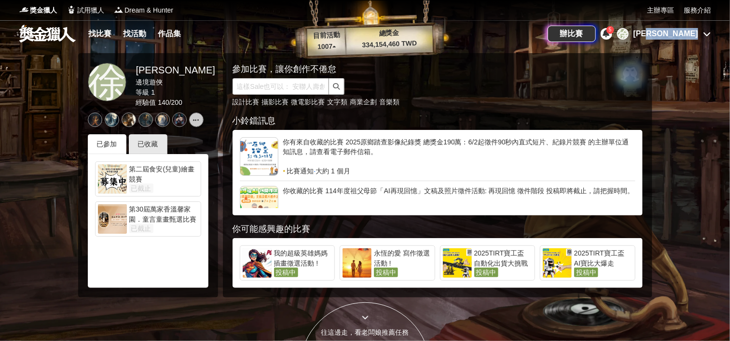
click at [701, 29] on div "徐 徐子庭" at bounding box center [664, 34] width 94 height 12
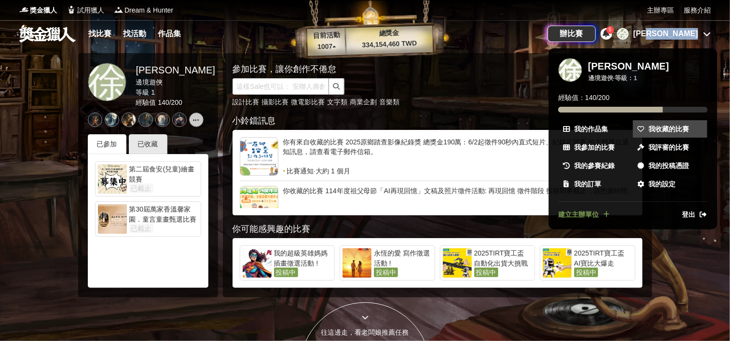
click at [669, 122] on link "我收藏的比賽" at bounding box center [670, 128] width 74 height 17
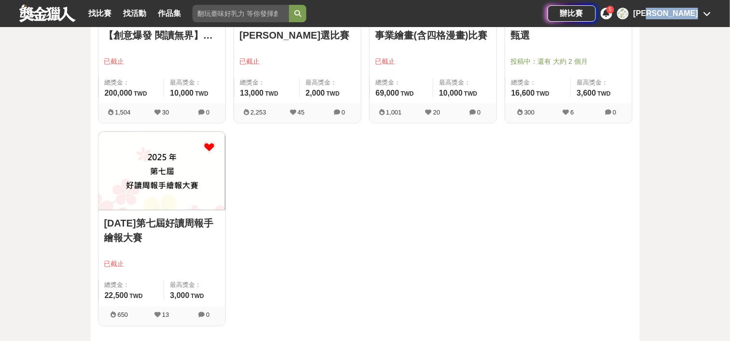
scroll to position [2061, 0]
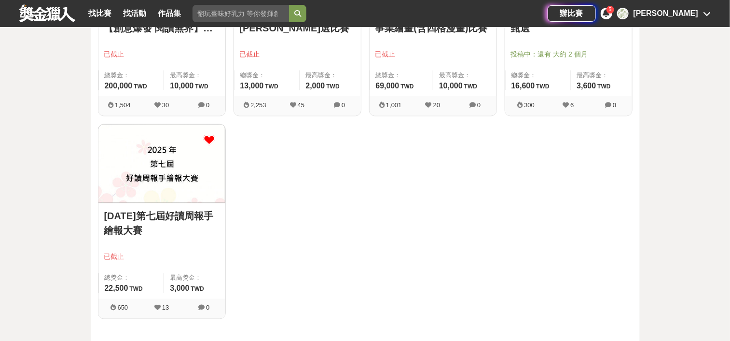
click at [210, 139] on icon at bounding box center [210, 140] width 12 height 12
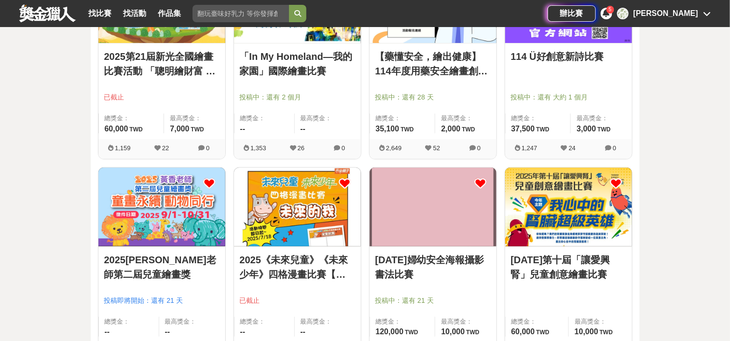
scroll to position [1482, 0]
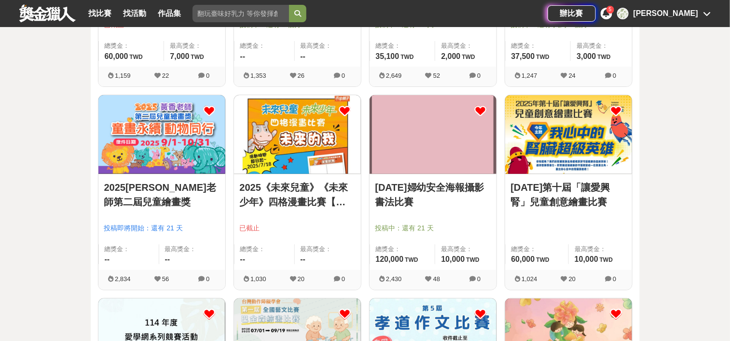
click at [290, 196] on link "2025《未來兒童》《未來少年》四格漫畫比賽【未來的我】" at bounding box center [297, 194] width 115 height 29
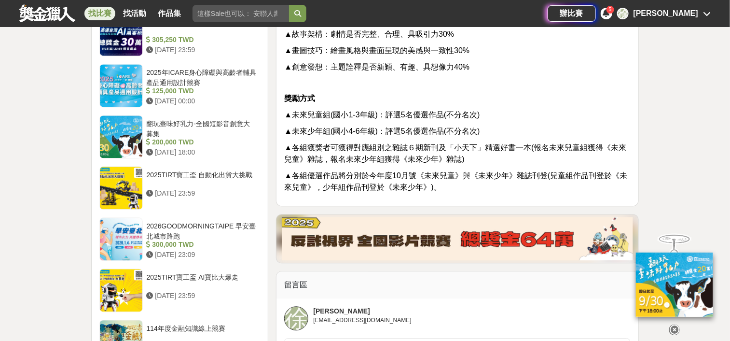
scroll to position [796, 0]
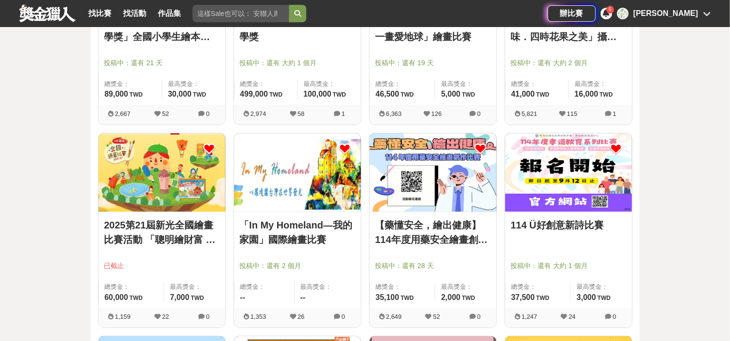
scroll to position [1531, 0]
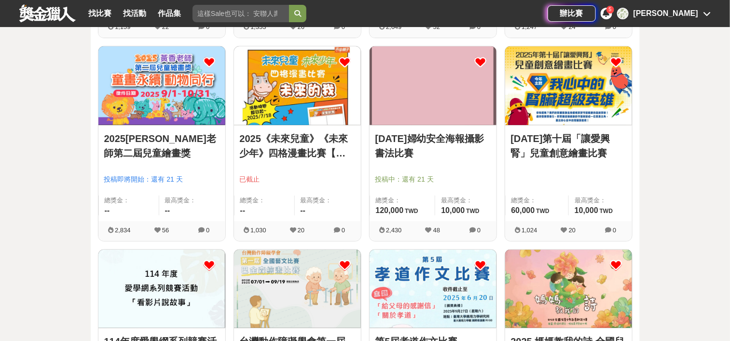
click at [346, 65] on icon at bounding box center [345, 62] width 12 height 12
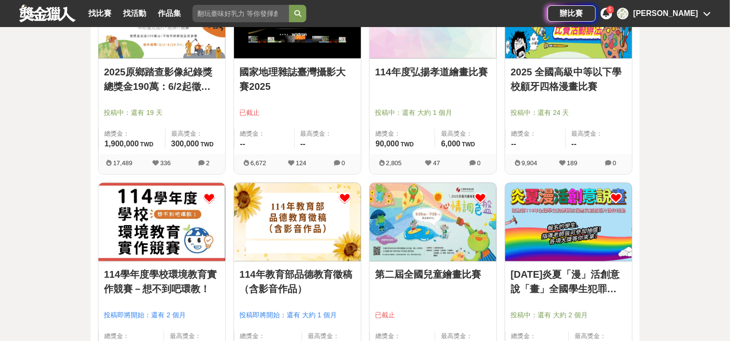
scroll to position [590, 0]
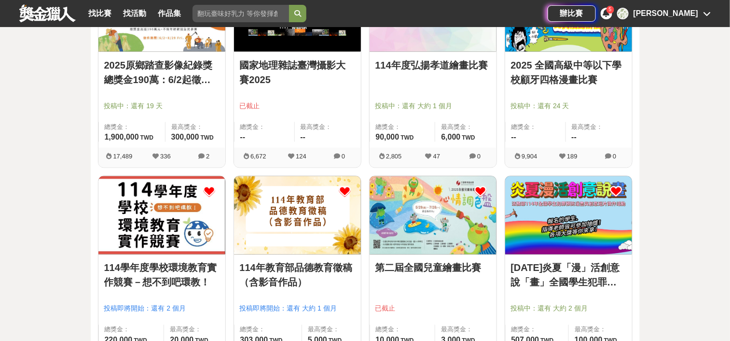
click at [166, 284] on link "114學年度學校環境教育實作競賽－想不到吧環教！" at bounding box center [161, 275] width 115 height 29
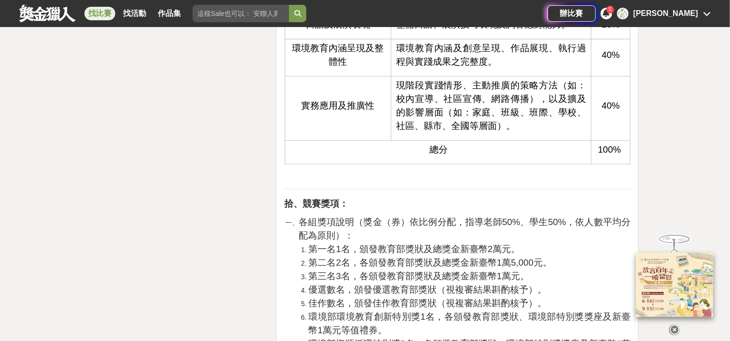
scroll to position [2317, 0]
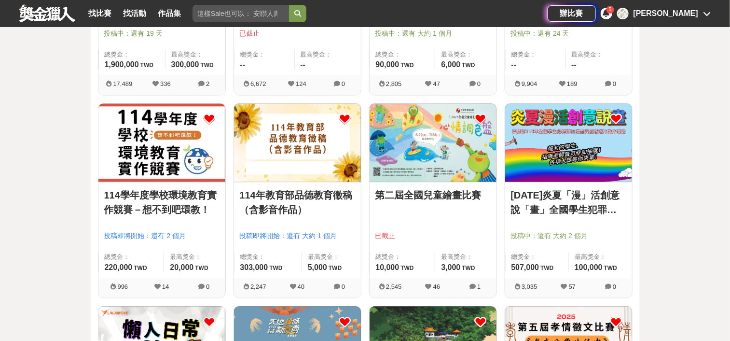
scroll to position [590, 0]
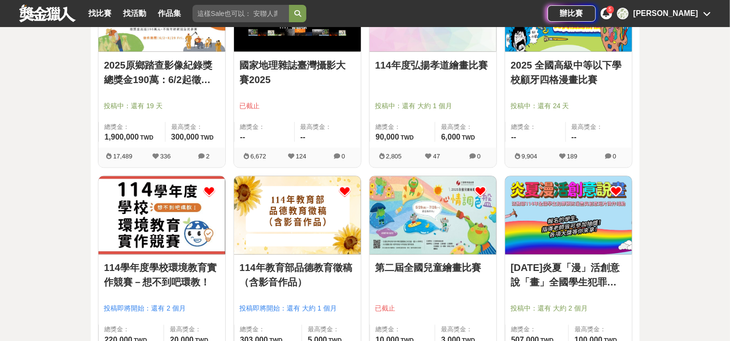
click at [320, 60] on link "國家地理雜誌臺灣攝影大賽2025" at bounding box center [297, 72] width 115 height 29
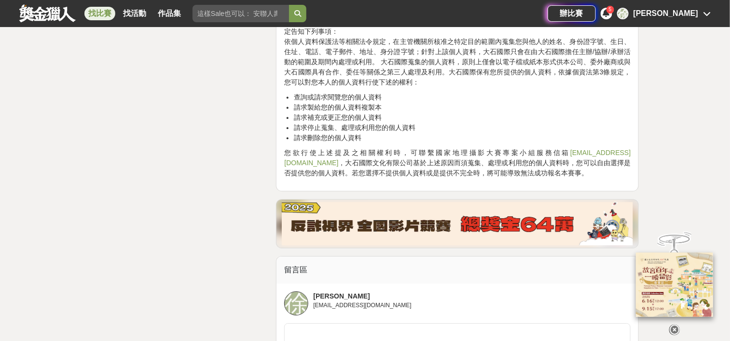
scroll to position [2823, 0]
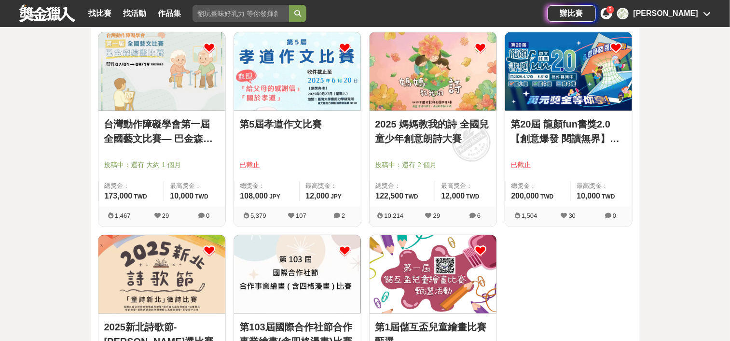
scroll to position [1893, 0]
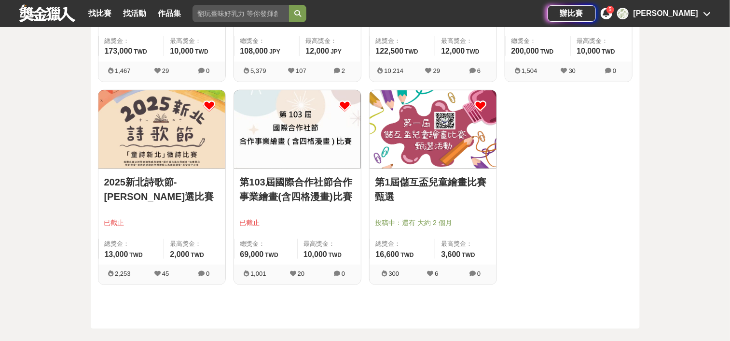
click at [430, 180] on link "第1屆儲互盃兒童繪畫比賽甄選" at bounding box center [432, 189] width 115 height 29
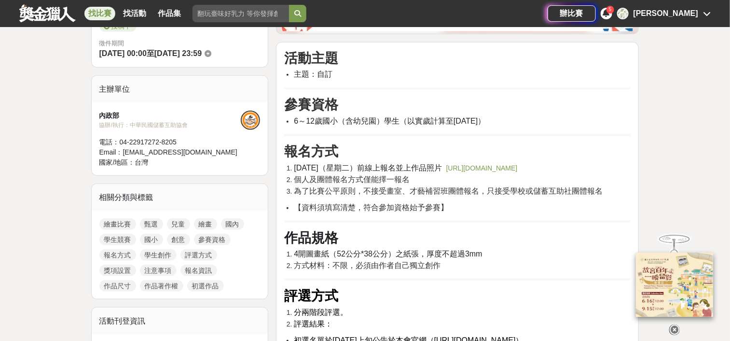
scroll to position [290, 0]
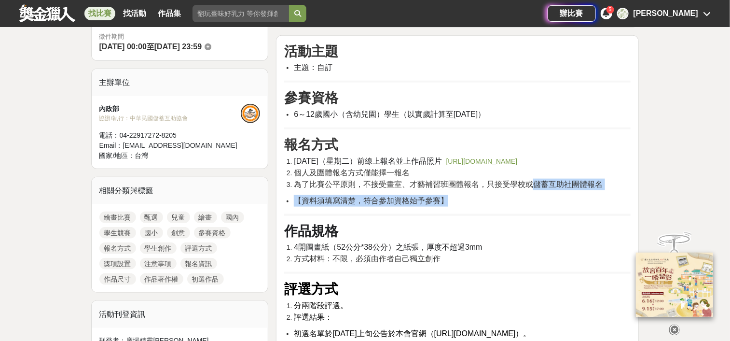
drag, startPoint x: 534, startPoint y: 203, endPoint x: 597, endPoint y: 214, distance: 64.1
click at [535, 207] on li "【資料須填寫清楚，符合參加資格始予參賽】" at bounding box center [462, 201] width 337 height 12
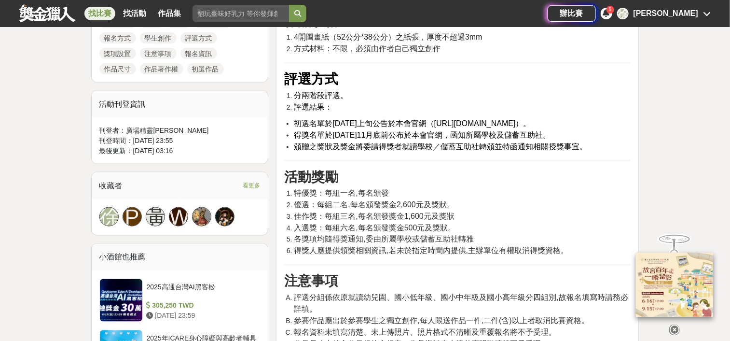
scroll to position [507, 0]
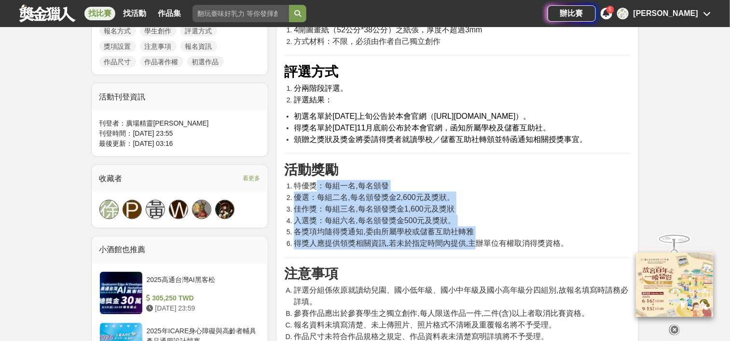
drag, startPoint x: 314, startPoint y: 204, endPoint x: 472, endPoint y: 269, distance: 171.6
click at [472, 250] on ol "特優獎：每組一名,每名頒發 優選：每組二名,每名頒發獎金2,600元及獎狀。 佳作獎：每組三名,每名頒發獎金1,600元及獎狀 入選獎：每組六名,每名頒發獎金…" at bounding box center [457, 214] width 347 height 69
click at [472, 248] on span "得獎人應提供領獎相關資訊,若未於指定時間內提供,主辦單位有權取消得獎資格。" at bounding box center [431, 243] width 275 height 8
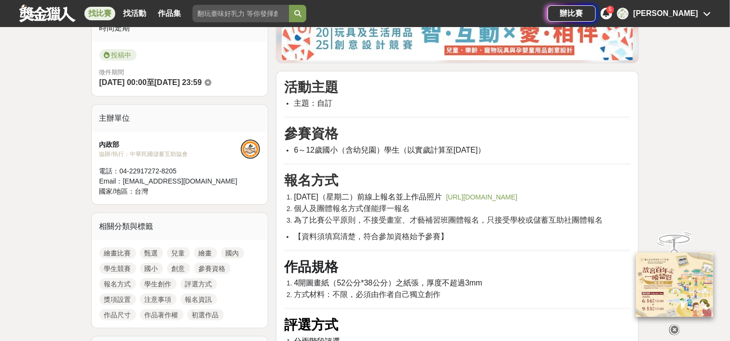
scroll to position [239, 0]
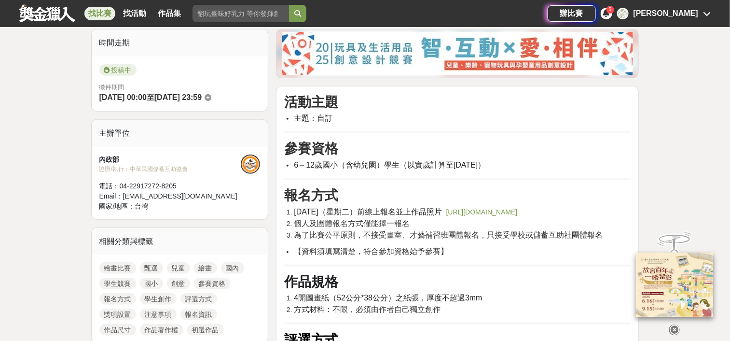
click at [446, 216] on link "https://docs.google.com/forms/d/e/1FAIpQLScNEl8YHS5eTzOBRxUAiBAoqZ9MZ5XdK4ArgIz…" at bounding box center [481, 212] width 71 height 8
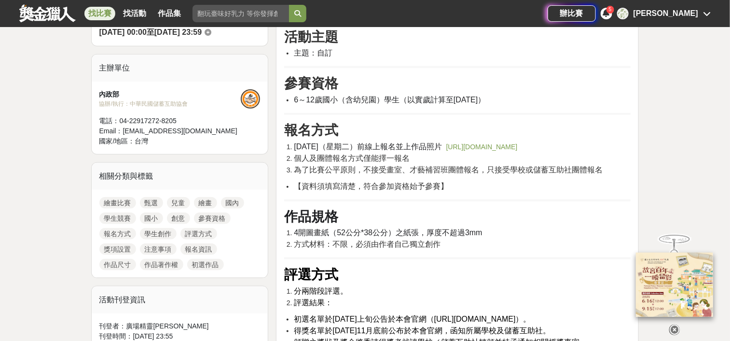
scroll to position [311, 0]
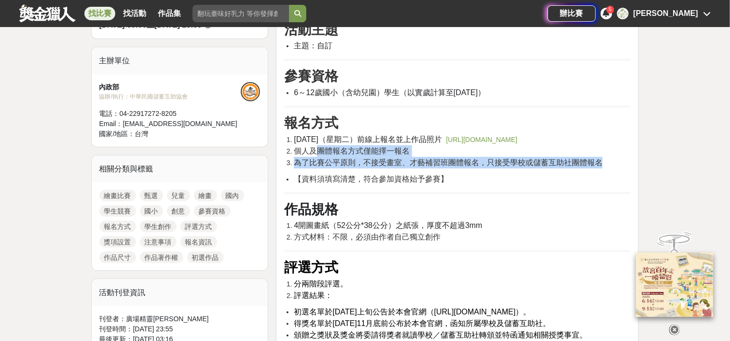
drag, startPoint x: 315, startPoint y: 174, endPoint x: 611, endPoint y: 185, distance: 296.0
click at [611, 168] on ol "114年9月30日（星期二）前線上報名並上作品照片 https://docs.google.com/forms/d/e/1FAIpQLScNEl8YHS5eT…" at bounding box center [457, 151] width 347 height 35
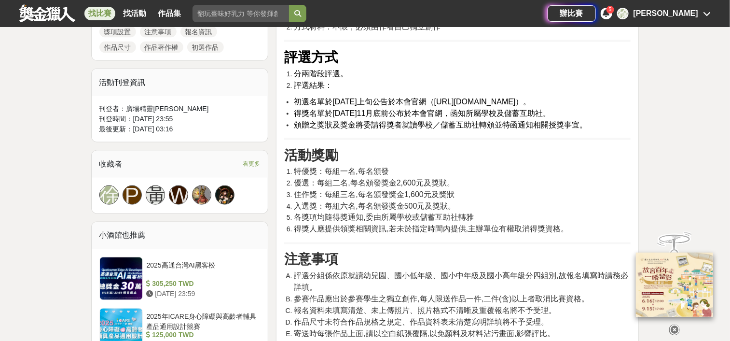
scroll to position [528, 0]
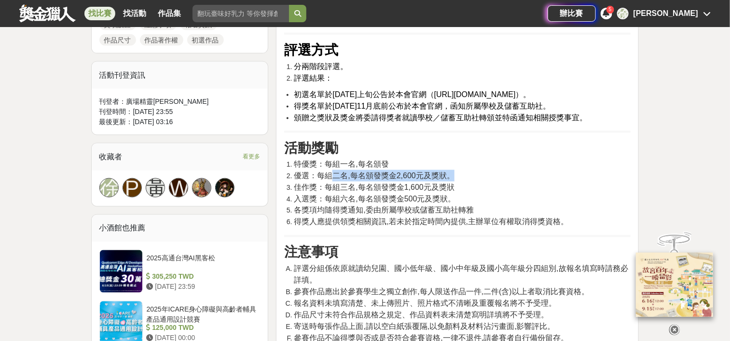
drag, startPoint x: 331, startPoint y: 194, endPoint x: 463, endPoint y: 192, distance: 131.8
click at [463, 181] on li "優選：每組二名,每名頒發獎金2,600元及獎狀。" at bounding box center [462, 176] width 337 height 12
click at [465, 181] on li "優選：每組二名,每名頒發獎金2,600元及獎狀。" at bounding box center [462, 176] width 337 height 12
drag, startPoint x: 448, startPoint y: 114, endPoint x: 538, endPoint y: 113, distance: 89.8
click at [531, 98] on span "初選名單於114年10月上旬公告於本會官網（http://www.culroc.org.tw）。" at bounding box center [412, 94] width 237 height 8
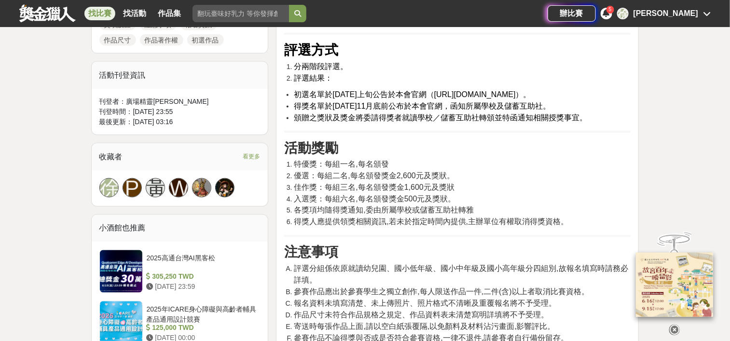
copy span "http://www.culroc.org.tw"
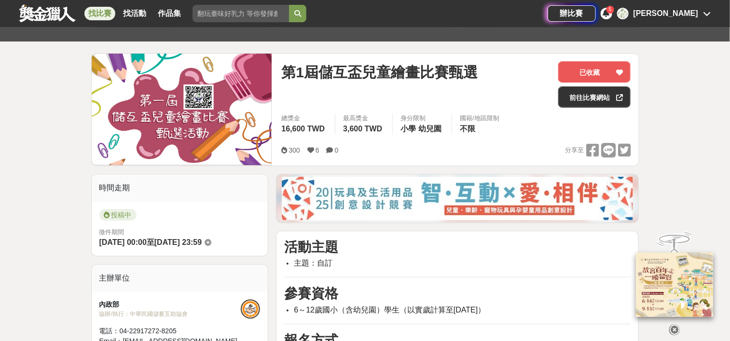
scroll to position [0, 0]
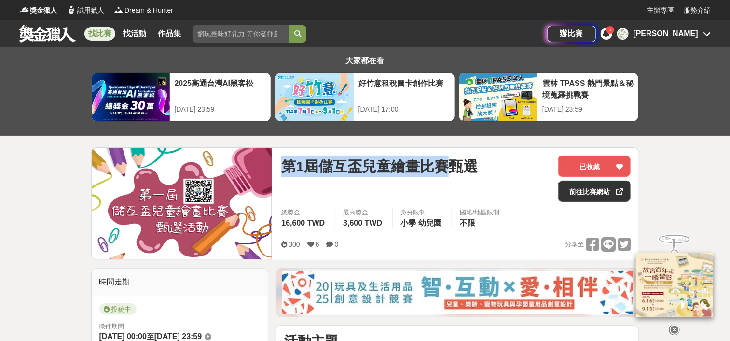
drag, startPoint x: 445, startPoint y: 169, endPoint x: 256, endPoint y: 169, distance: 189.2
click at [256, 169] on div "第1屆儲互盃兒童繪畫比賽甄選 已收藏 前往比賽網站 總獎金 16,600 TWD 最高獎金 3,600 TWD 身分限制 小學 幼兒園 國籍/地區限制 不限 …" at bounding box center [365, 203] width 548 height 113
copy div "第1屆儲互盃兒童繪畫比賽"
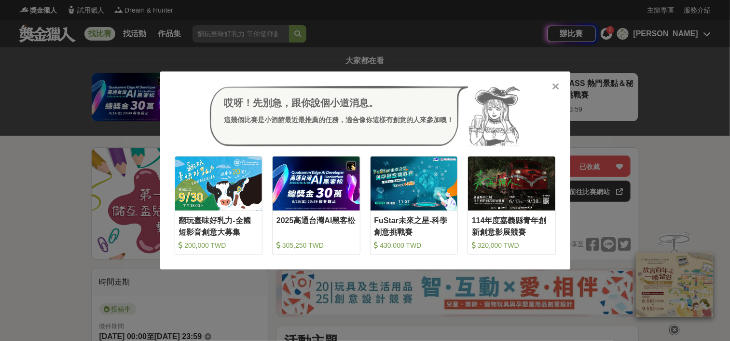
click at [556, 86] on icon at bounding box center [555, 87] width 7 height 10
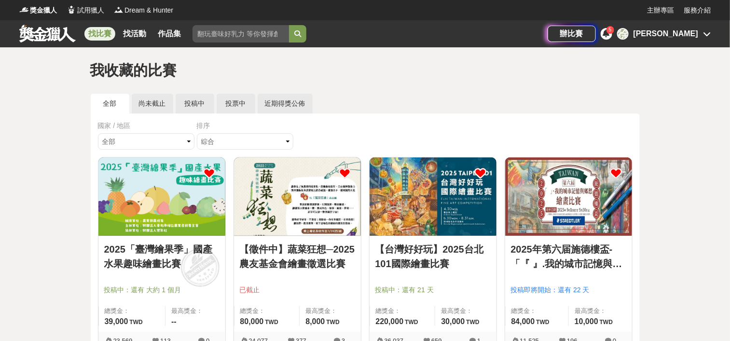
click at [99, 33] on link "找比賽" at bounding box center [99, 34] width 31 height 14
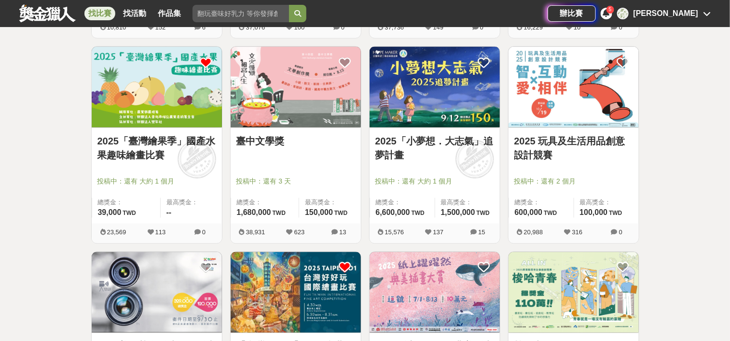
scroll to position [579, 0]
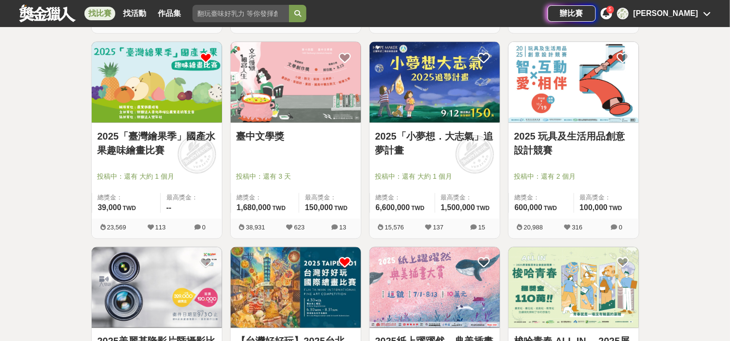
click at [451, 136] on link "2025「小夢想．大志氣」追夢計畫" at bounding box center [434, 143] width 119 height 29
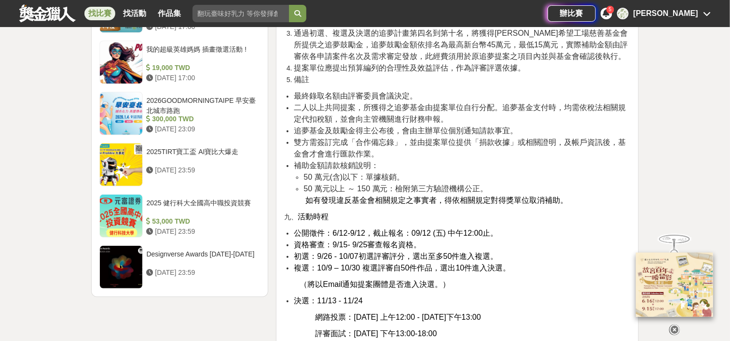
scroll to position [1520, 0]
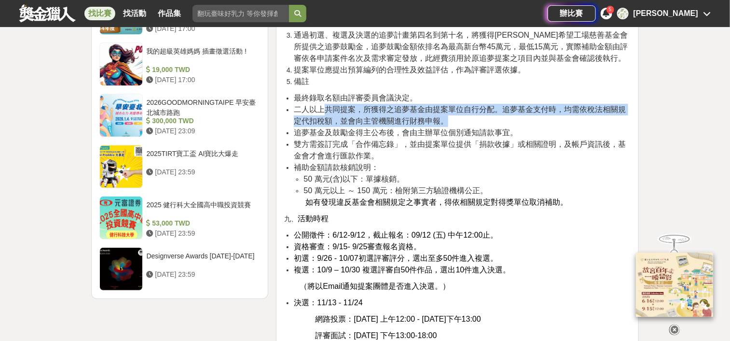
drag, startPoint x: 324, startPoint y: 72, endPoint x: 505, endPoint y: 82, distance: 180.8
click at [505, 104] on li "二人以上共同提案，所獲得之追夢基金由提案單位自行分配。追夢基金支付時，均需依稅法相關規定代扣稅額，並會向主管機關進行財務申報。" at bounding box center [462, 115] width 337 height 23
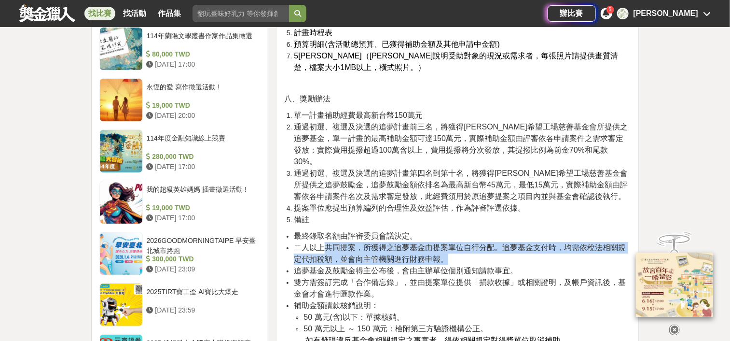
scroll to position [1376, 0]
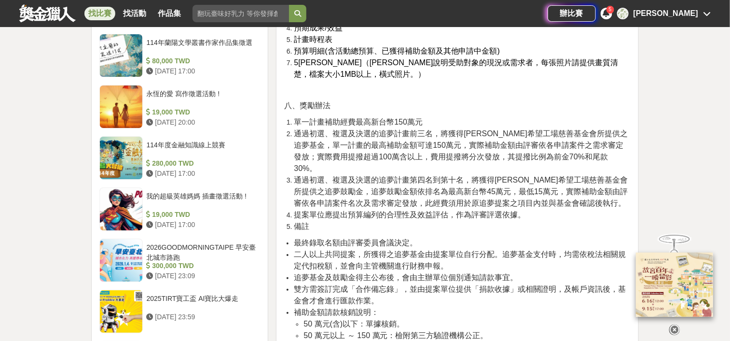
click at [432, 116] on li "單一計畫補助經費最高新台幣150萬元" at bounding box center [462, 122] width 337 height 12
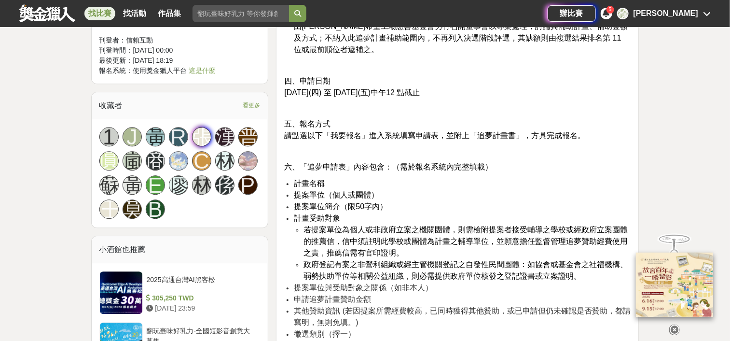
scroll to position [941, 0]
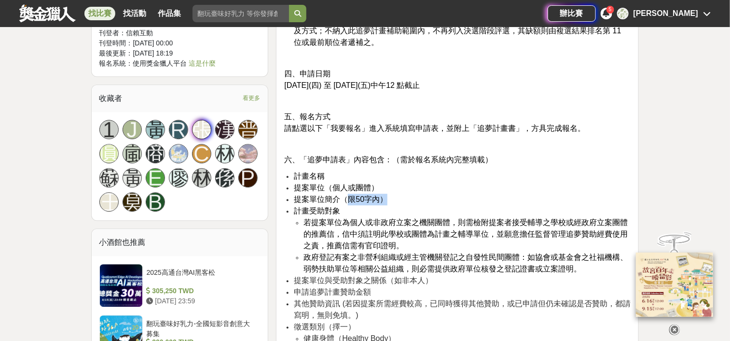
drag, startPoint x: 345, startPoint y: 176, endPoint x: 397, endPoint y: 174, distance: 52.6
click at [397, 194] on li "提案單位簡介（限50字內）" at bounding box center [462, 200] width 337 height 12
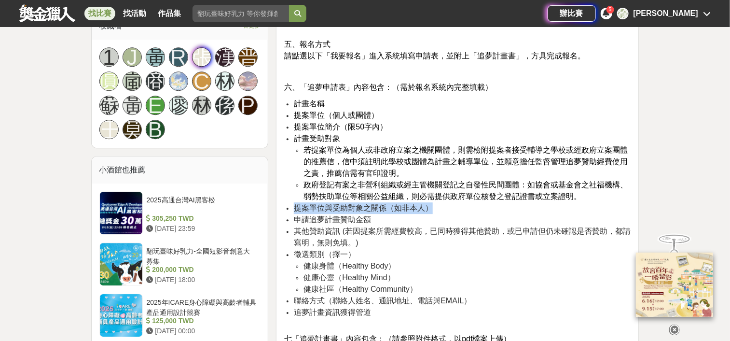
drag, startPoint x: 293, startPoint y: 180, endPoint x: 433, endPoint y: 187, distance: 139.7
click at [433, 187] on ul "計畫名稱 提案單位（個人或團體） 提案單位簡介（限50字內） 計畫受助對象 若提案單位為個人或非政府立案之機關團體，則需檢附提案者接受輔導之學校或經政府立案團…" at bounding box center [457, 213] width 347 height 230
click at [434, 202] on li "提案單位與受助對象之關係（如非本人）" at bounding box center [462, 208] width 337 height 12
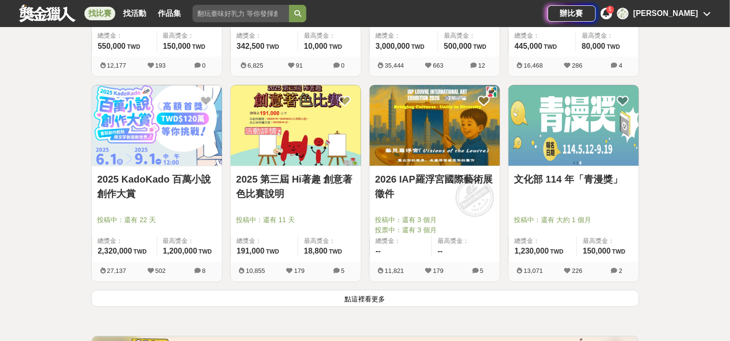
scroll to position [1158, 0]
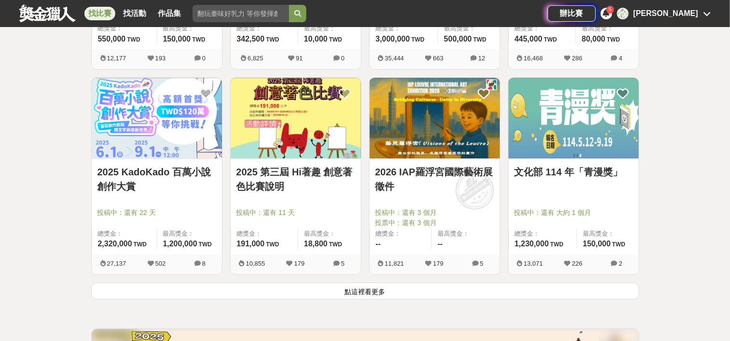
click at [352, 288] on button "點這裡看更多" at bounding box center [365, 290] width 548 height 17
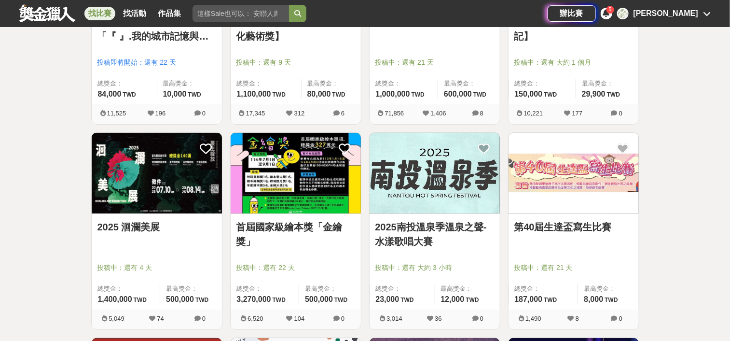
scroll to position [1520, 0]
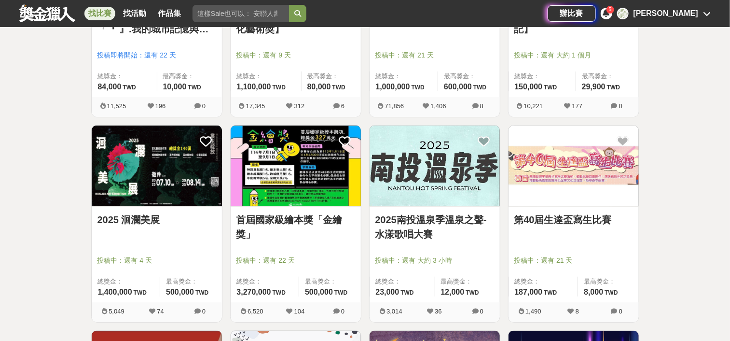
click at [125, 221] on link "2025 洄瀾美展" at bounding box center [156, 219] width 119 height 14
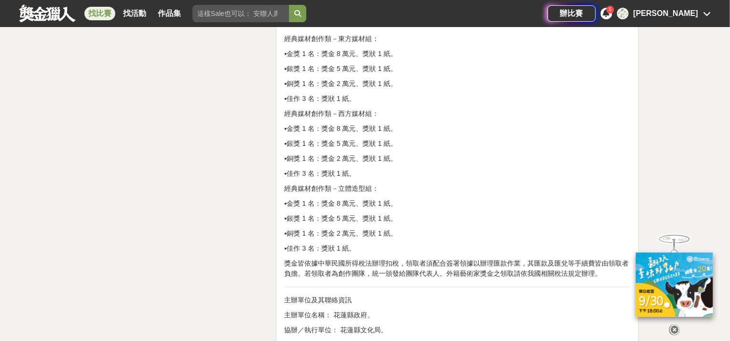
scroll to position [1520, 0]
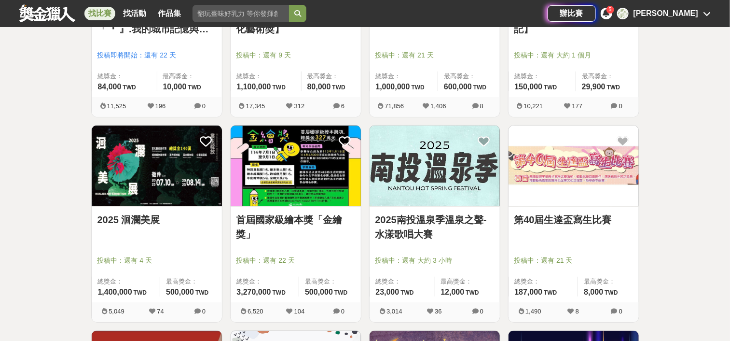
scroll to position [1593, 0]
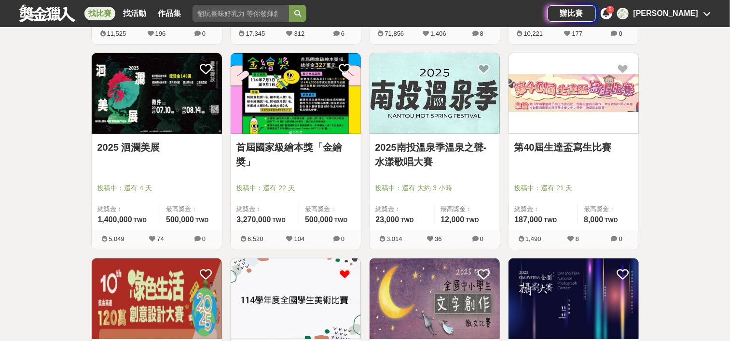
click at [577, 151] on link "第40屆生達盃寫生比賽" at bounding box center [573, 147] width 119 height 14
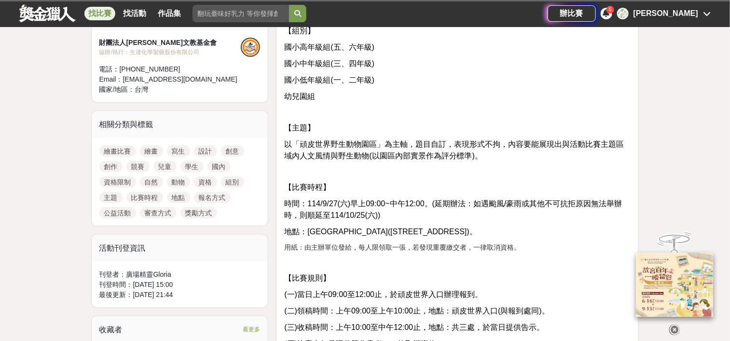
scroll to position [434, 0]
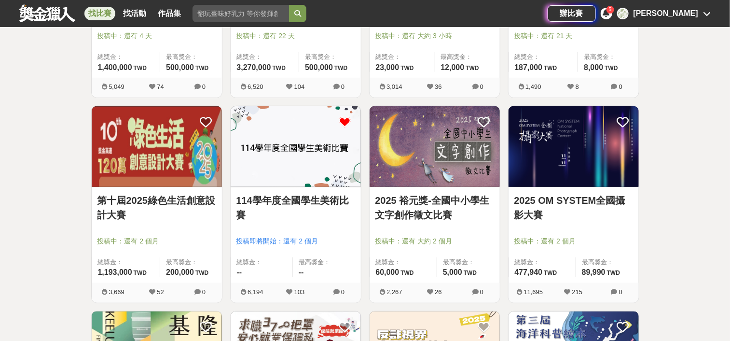
scroll to position [1810, 0]
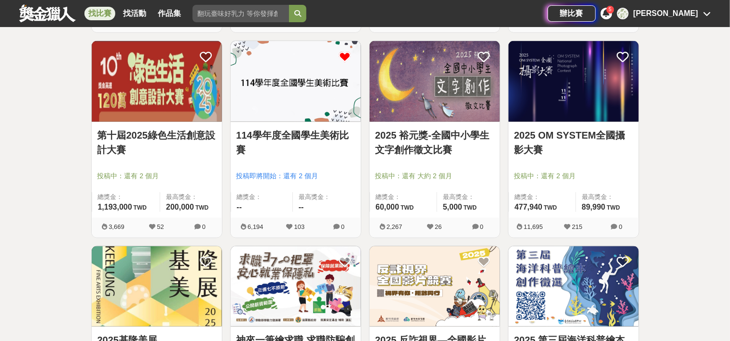
click at [190, 136] on link "第十屆2025綠色生活創意設計大賽" at bounding box center [156, 142] width 119 height 29
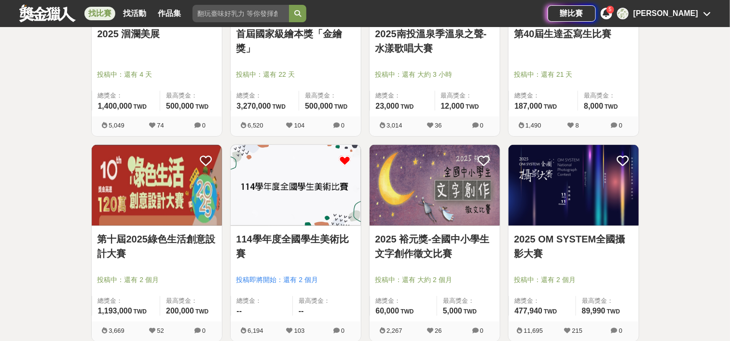
scroll to position [1810, 0]
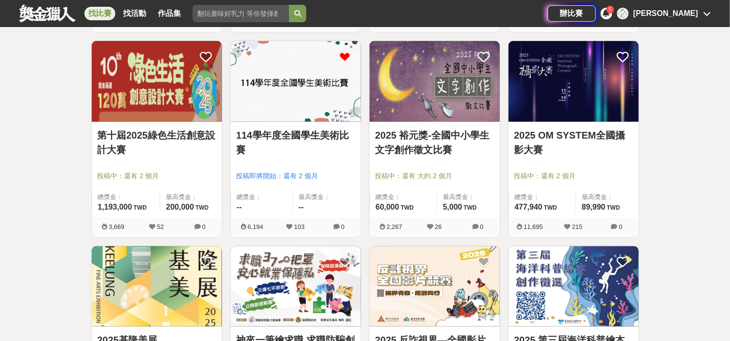
click at [475, 131] on link "2025 裕元獎-全國中小學生文字創作徵文比賽" at bounding box center [434, 142] width 119 height 29
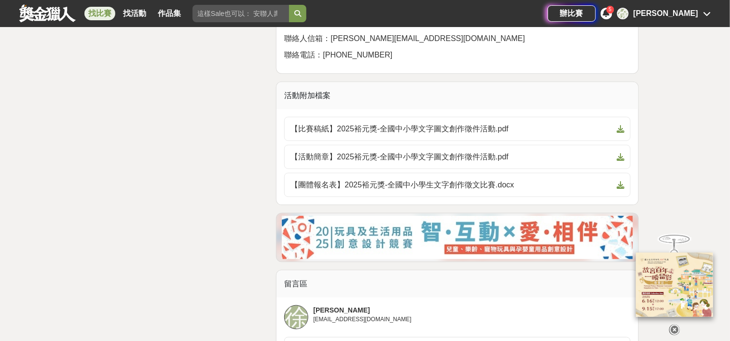
scroll to position [1810, 0]
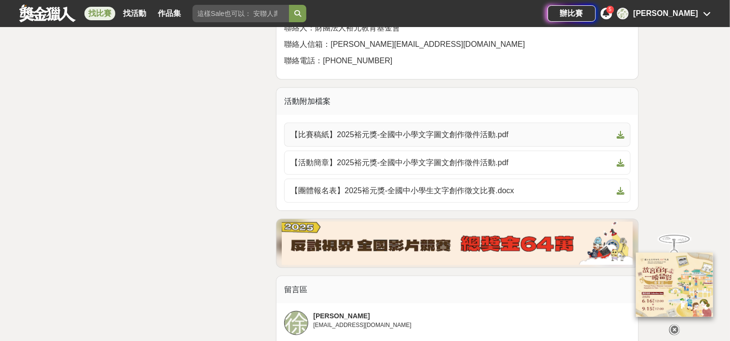
click at [622, 131] on icon at bounding box center [621, 135] width 8 height 8
click at [623, 159] on icon at bounding box center [621, 163] width 8 height 8
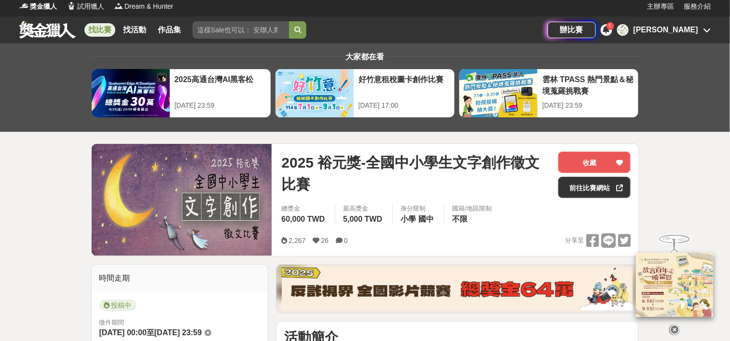
scroll to position [0, 0]
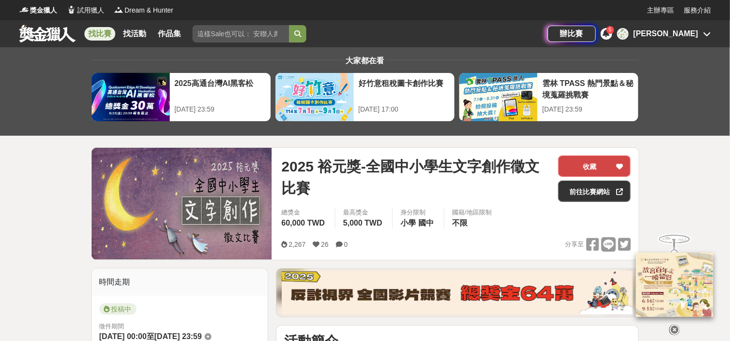
click at [596, 161] on button "收藏" at bounding box center [594, 165] width 72 height 21
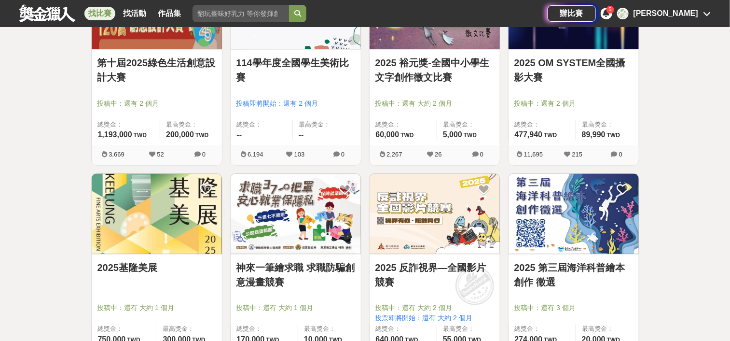
scroll to position [1955, 0]
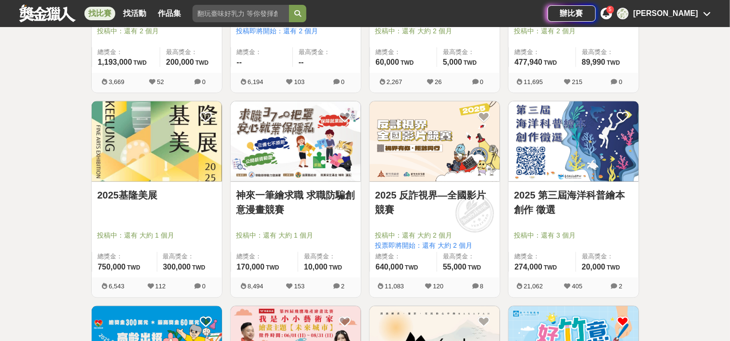
click at [307, 200] on link "神來一筆繪求職 求職防騙創意漫畫競賽" at bounding box center [295, 202] width 119 height 29
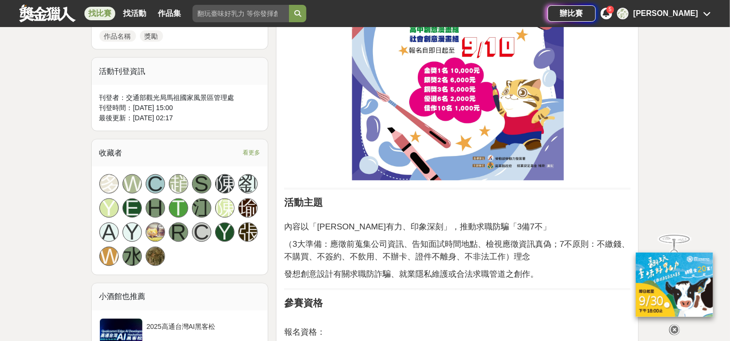
scroll to position [652, 0]
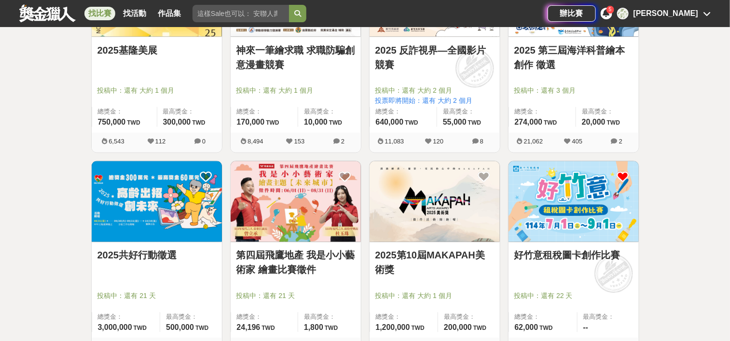
scroll to position [2172, 0]
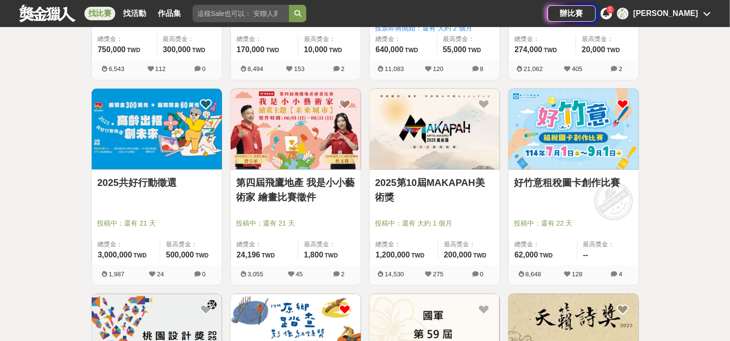
click at [169, 182] on link "2025共好行動徵選" at bounding box center [156, 183] width 119 height 14
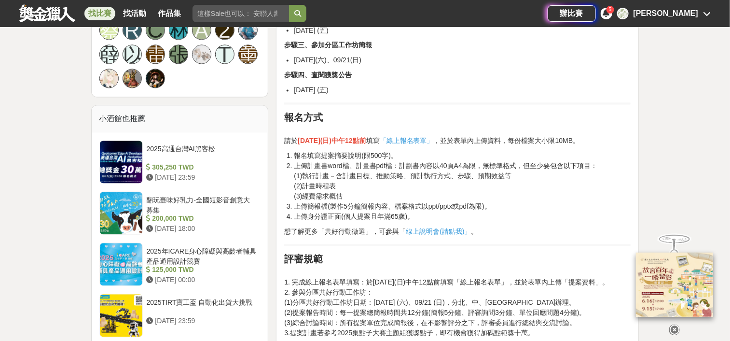
scroll to position [724, 0]
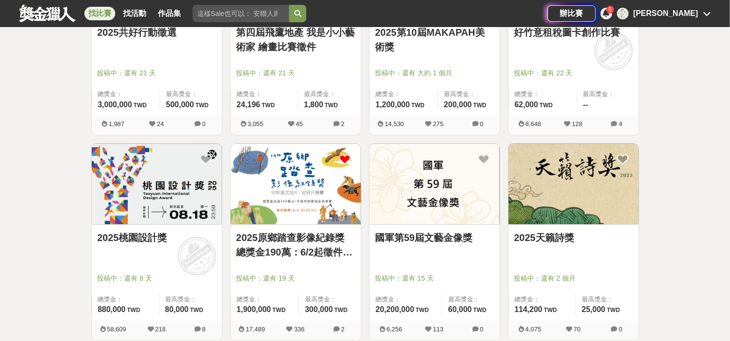
scroll to position [2389, 0]
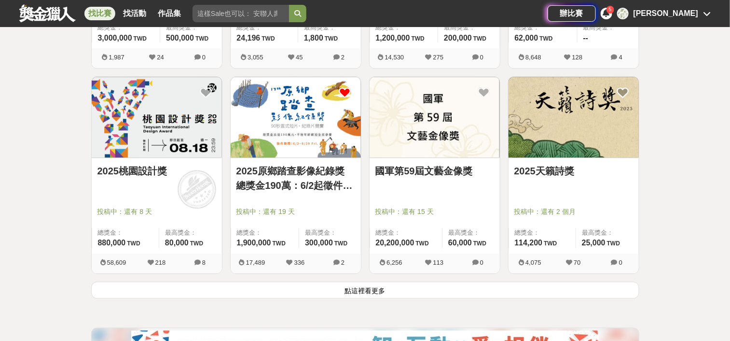
click at [386, 290] on button "點這裡看更多" at bounding box center [365, 289] width 548 height 17
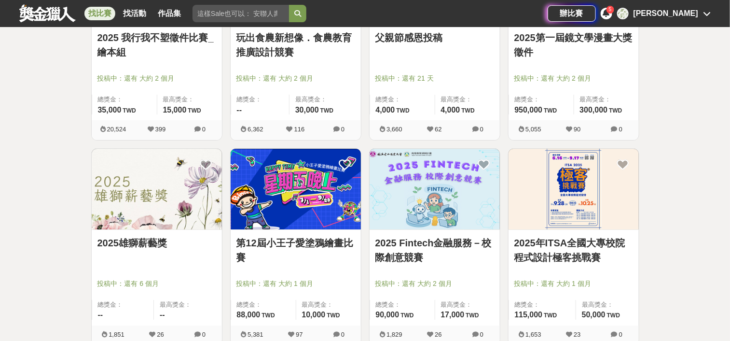
scroll to position [2751, 0]
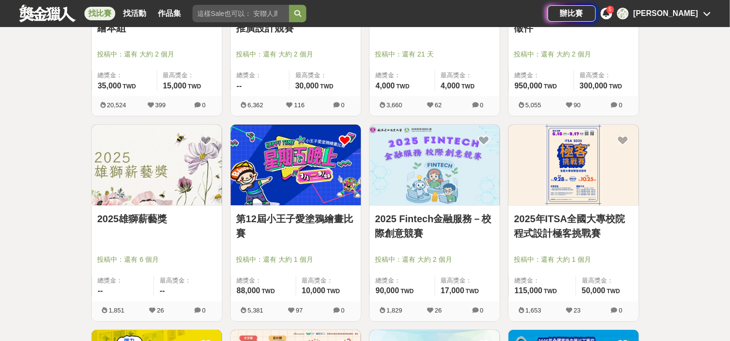
click at [346, 139] on icon at bounding box center [345, 140] width 12 height 12
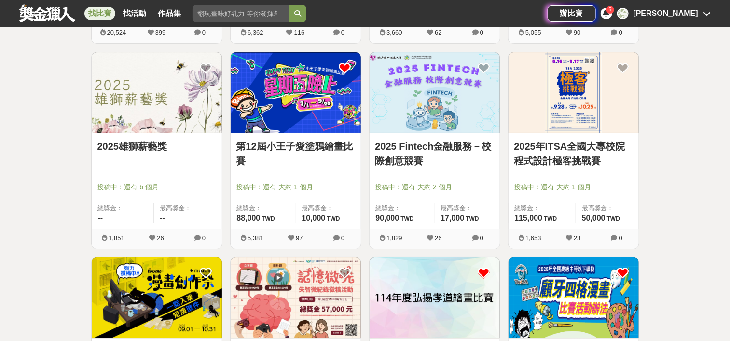
click at [134, 144] on link "2025雄獅薪藝獎" at bounding box center [156, 146] width 119 height 14
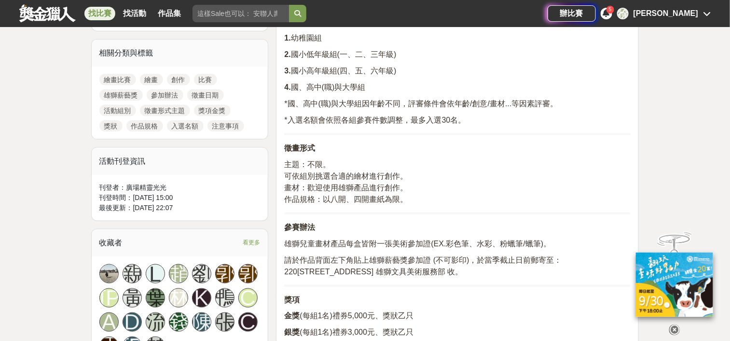
scroll to position [434, 0]
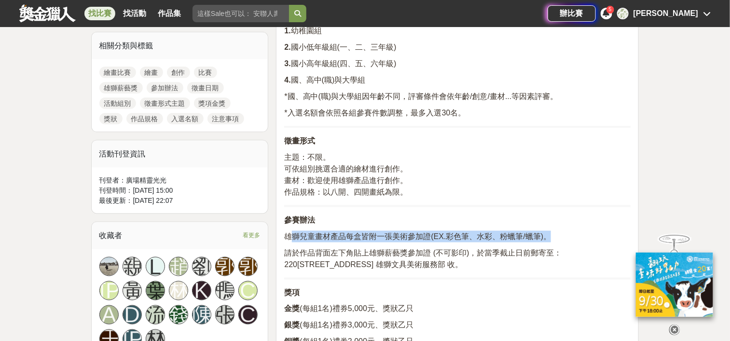
drag, startPoint x: 296, startPoint y: 237, endPoint x: 569, endPoint y: 232, distance: 272.7
click at [569, 232] on p "雄獅兒童畫材產品每盒皆附一張美術參加證(EX.彩色筆、水彩、粉蠟筆/蠟筆)。" at bounding box center [457, 237] width 347 height 12
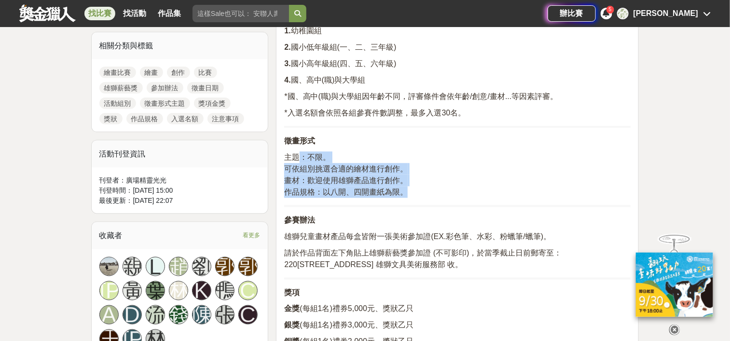
drag, startPoint x: 300, startPoint y: 156, endPoint x: 424, endPoint y: 189, distance: 128.4
click at [424, 189] on p "主題：不限。 可依組別挑選合適的繪材進行創作。 畫材：歡迎使用雄獅產品進行創作。 作品規格：以八開、四開畫紙為限。" at bounding box center [457, 175] width 347 height 46
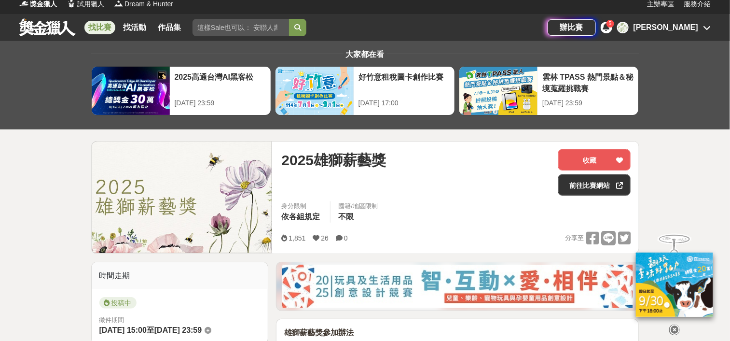
scroll to position [0, 0]
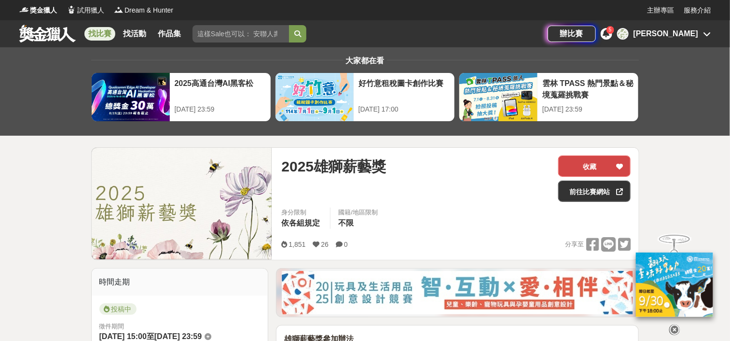
click at [575, 171] on button "收藏" at bounding box center [594, 165] width 72 height 21
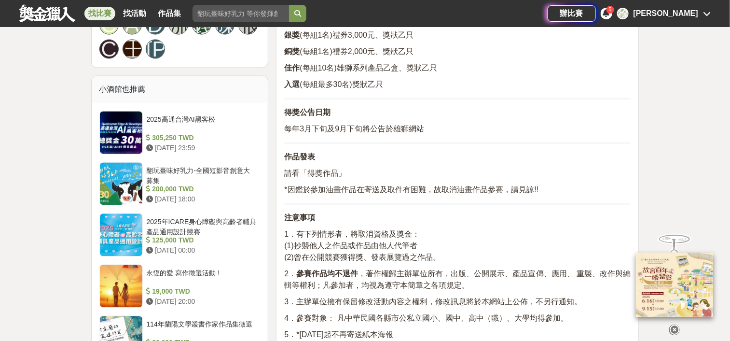
scroll to position [941, 0]
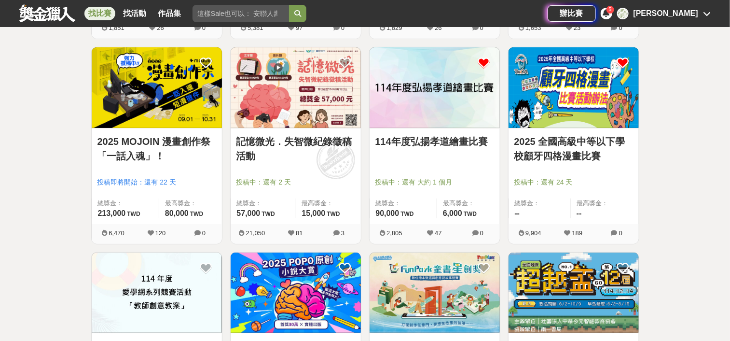
scroll to position [3041, 0]
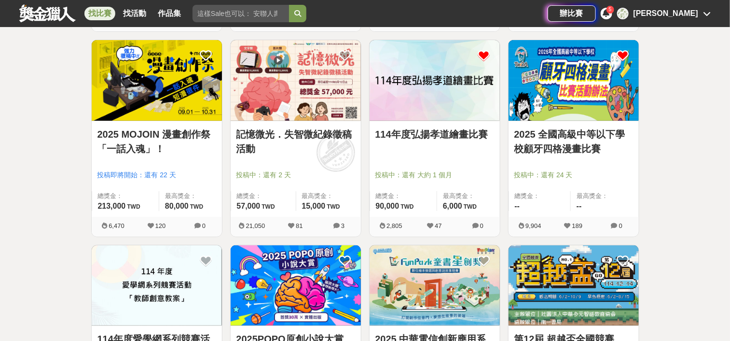
click at [200, 133] on link "2025 MOJOIN 漫畫創作祭「一話入魂」！" at bounding box center [156, 141] width 119 height 29
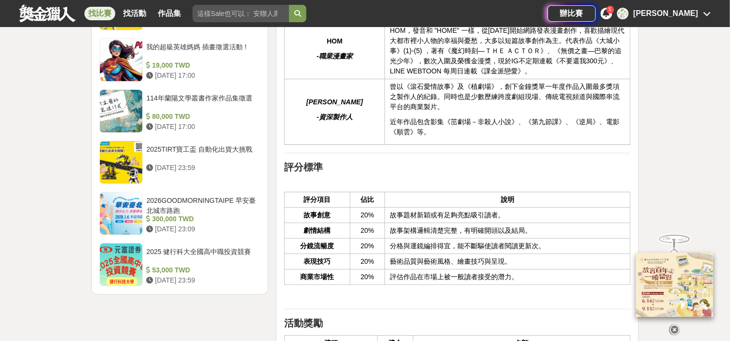
scroll to position [1593, 0]
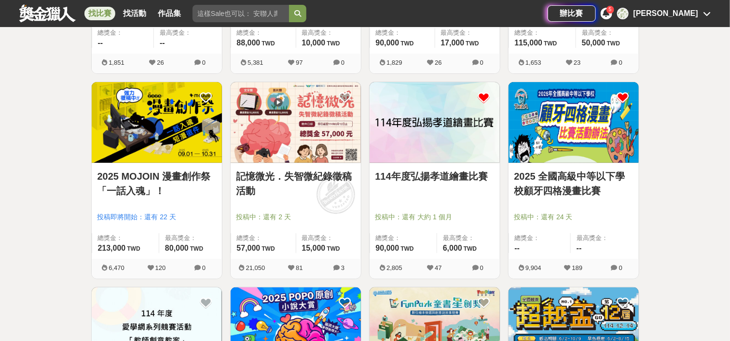
scroll to position [3041, 0]
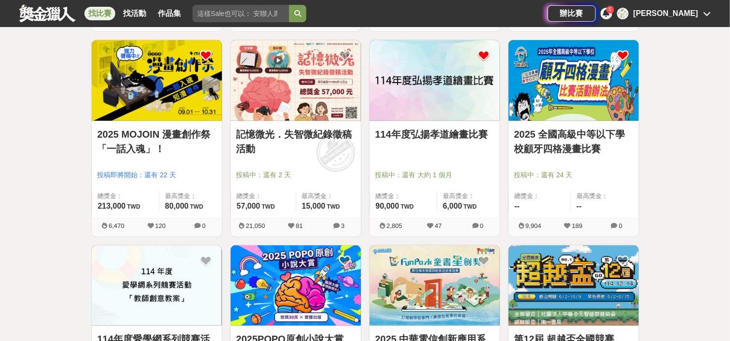
click at [207, 52] on icon at bounding box center [206, 56] width 12 height 12
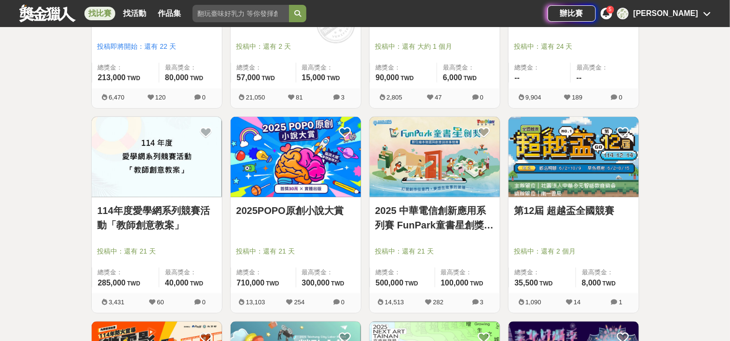
scroll to position [3185, 0]
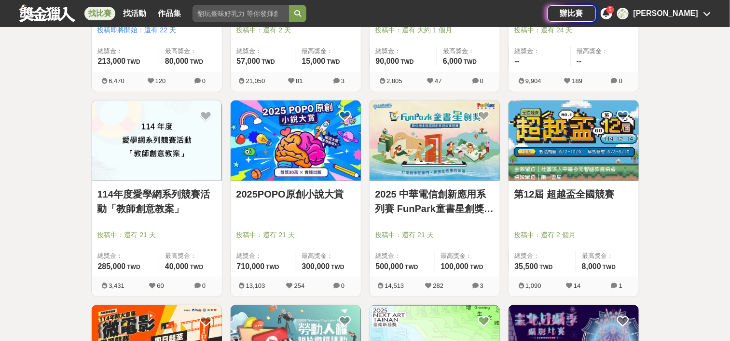
click at [594, 202] on div "第12屆 超越盃全國競賽" at bounding box center [573, 200] width 119 height 26
click at [594, 195] on link "第12屆 超越盃全國競賽" at bounding box center [573, 194] width 119 height 14
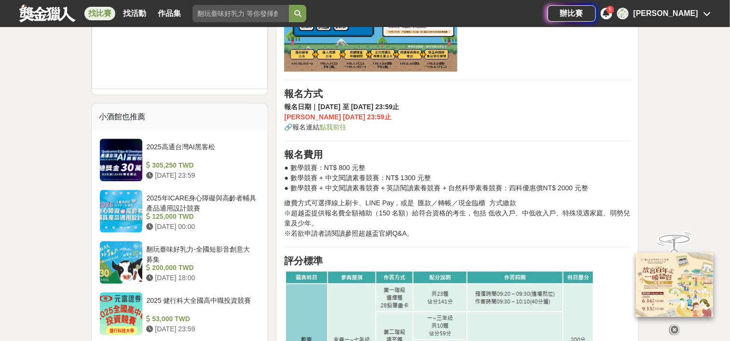
scroll to position [869, 0]
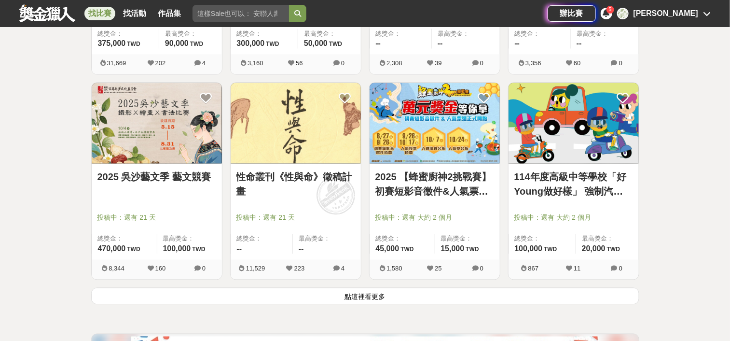
scroll to position [3620, 0]
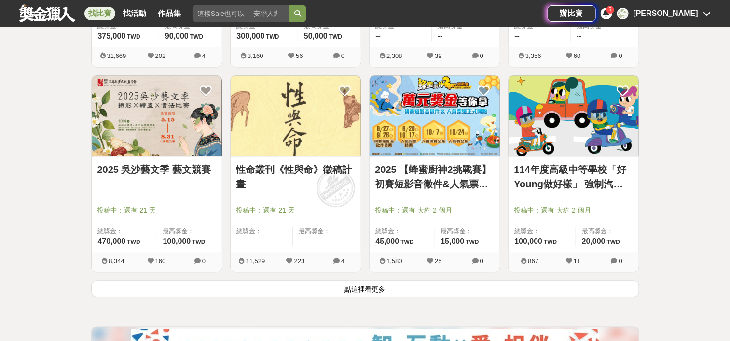
click at [380, 290] on button "點這裡看更多" at bounding box center [365, 288] width 548 height 17
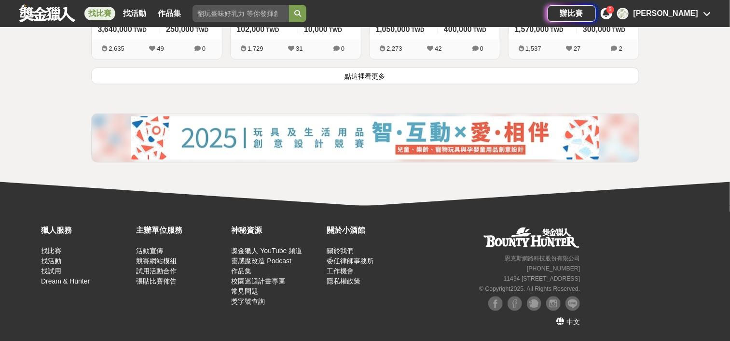
scroll to position [4989, 0]
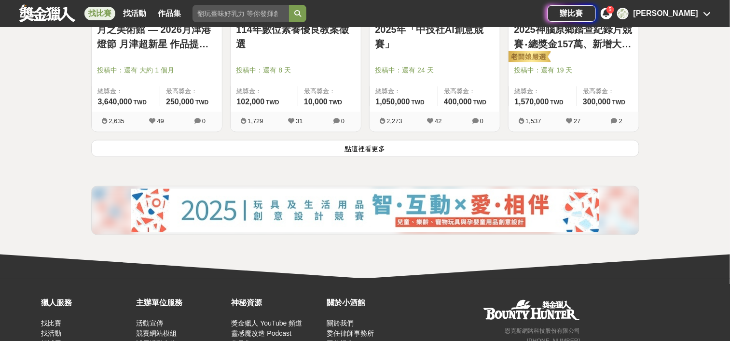
click at [382, 149] on button "點這裡看更多" at bounding box center [365, 148] width 548 height 17
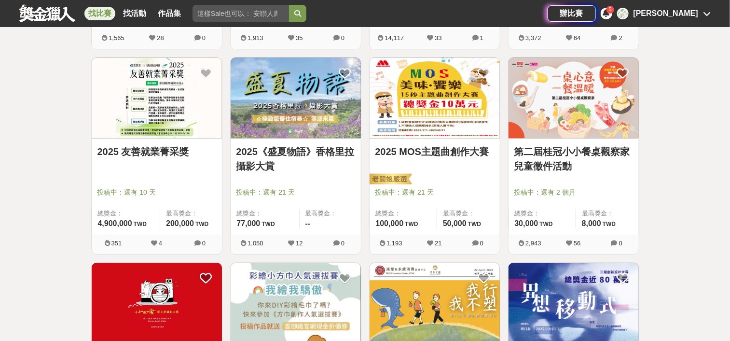
scroll to position [5279, 0]
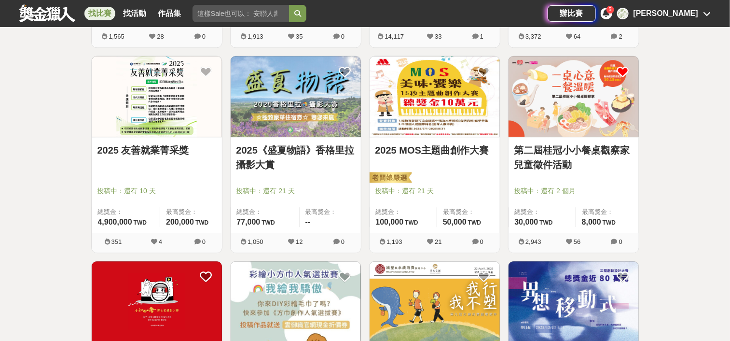
click at [622, 76] on icon at bounding box center [623, 72] width 12 height 12
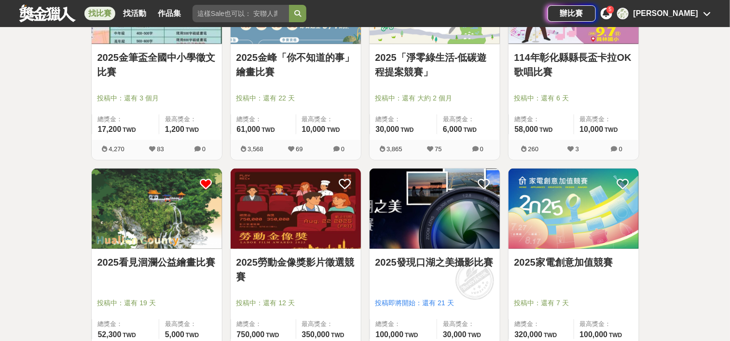
scroll to position [6075, 0]
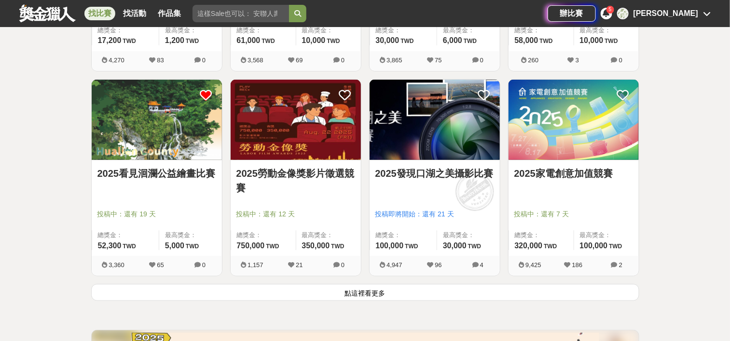
click at [383, 290] on button "點這裡看更多" at bounding box center [365, 292] width 548 height 17
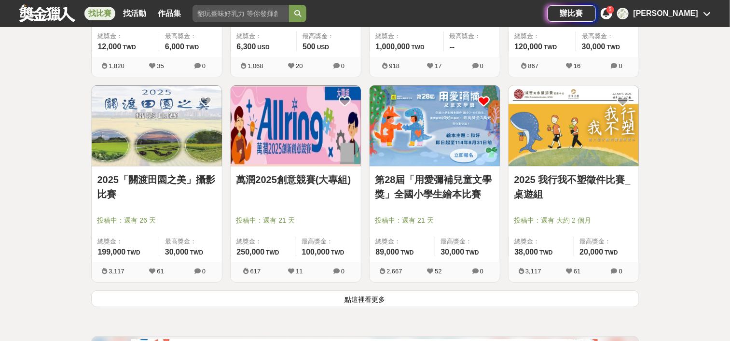
scroll to position [7306, 0]
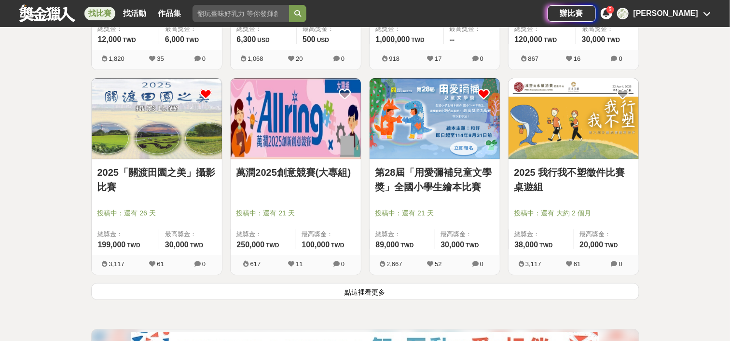
click at [207, 94] on icon at bounding box center [206, 94] width 12 height 12
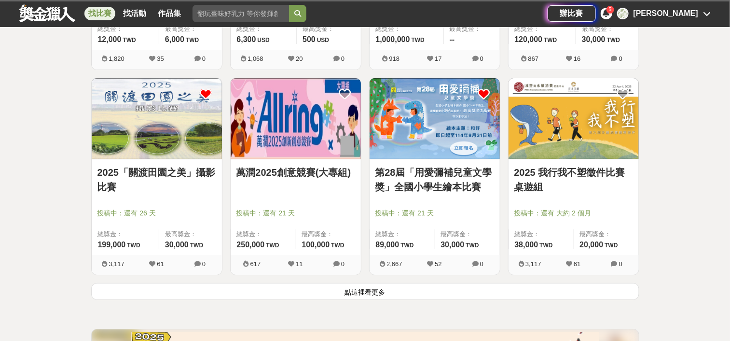
click at [207, 92] on icon at bounding box center [206, 94] width 12 height 12
click at [208, 91] on icon at bounding box center [206, 94] width 12 height 12
click at [194, 288] on button "點這裡看更多" at bounding box center [365, 291] width 548 height 17
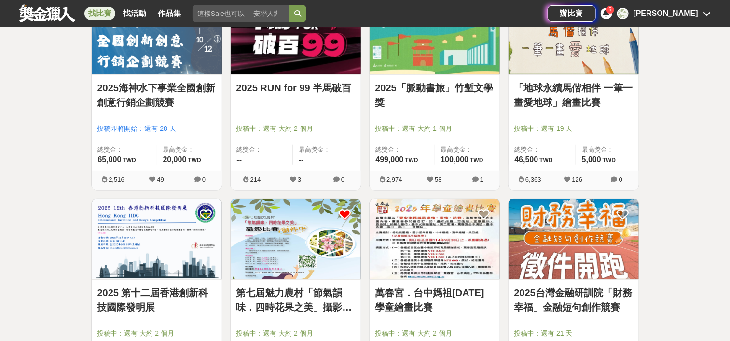
scroll to position [7668, 0]
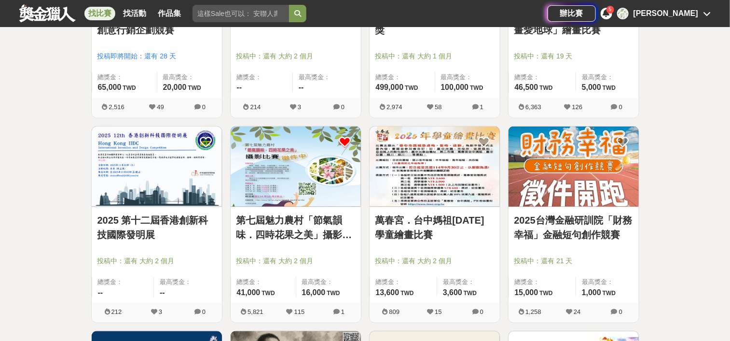
click at [455, 225] on link "萬春宮．台中媽祖2025年學童繪畫比賽" at bounding box center [434, 227] width 119 height 29
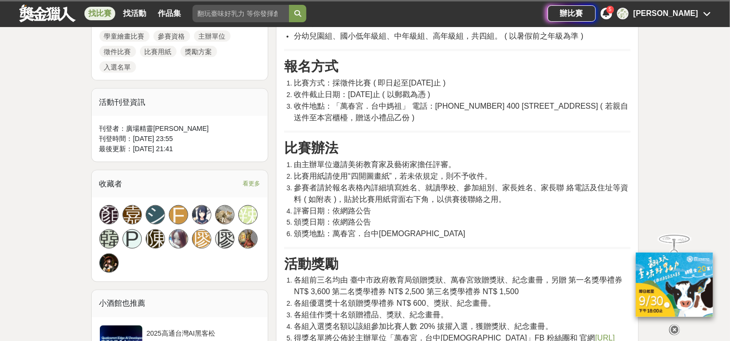
scroll to position [579, 0]
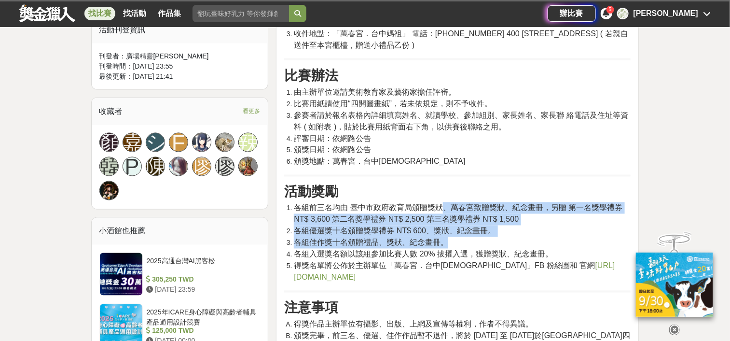
drag, startPoint x: 444, startPoint y: 183, endPoint x: 471, endPoint y: 218, distance: 43.6
click at [471, 218] on ol "各組前三名均由 臺中市政府教育局頒贈獎狀、萬春宮致贈獎狀、紀念畫冊，另贈 第一名獎學禮券 NT$ 3,600 第二名獎學禮券 NT$ 2,500 第三名獎學禮…" at bounding box center [457, 242] width 347 height 81
click at [471, 237] on li "各組佳作獎十名頒贈禮品、獎狀、紀念畫冊。" at bounding box center [462, 243] width 337 height 12
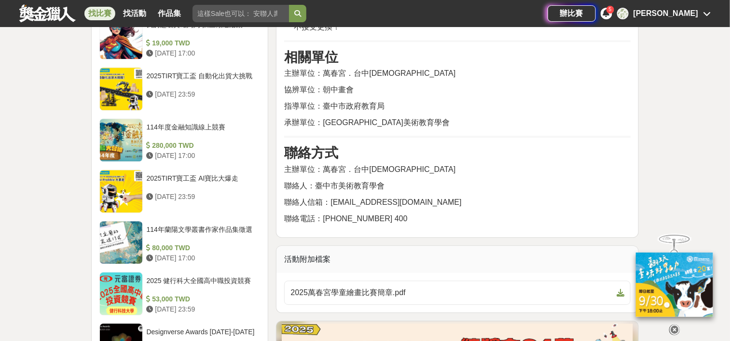
scroll to position [1014, 0]
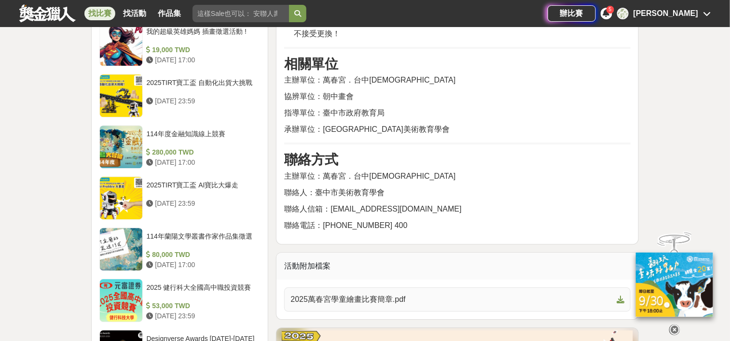
click at [426, 293] on span "2025萬春宮學童繪畫比賽簡章.pdf" at bounding box center [452, 299] width 322 height 12
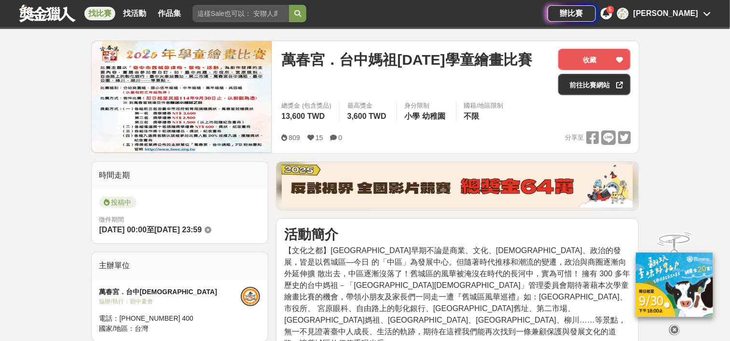
scroll to position [0, 0]
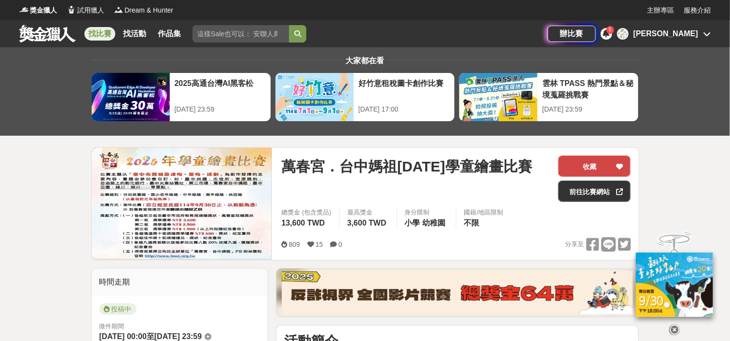
click at [603, 166] on button "收藏" at bounding box center [594, 165] width 72 height 21
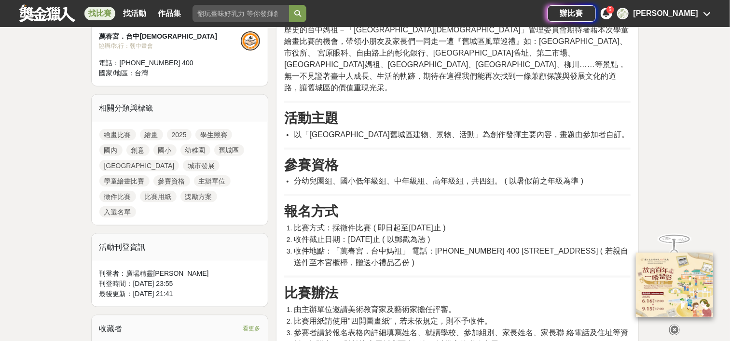
scroll to position [507, 0]
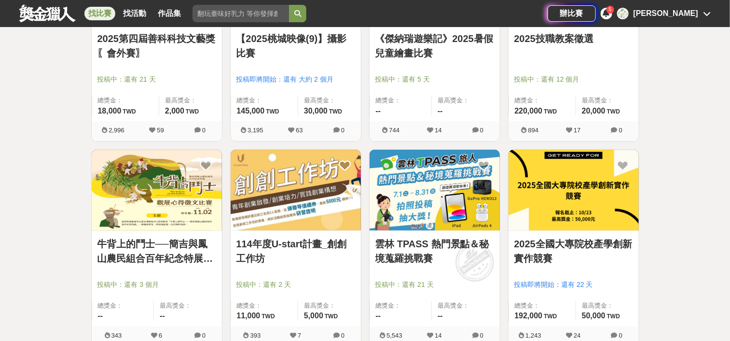
scroll to position [8537, 0]
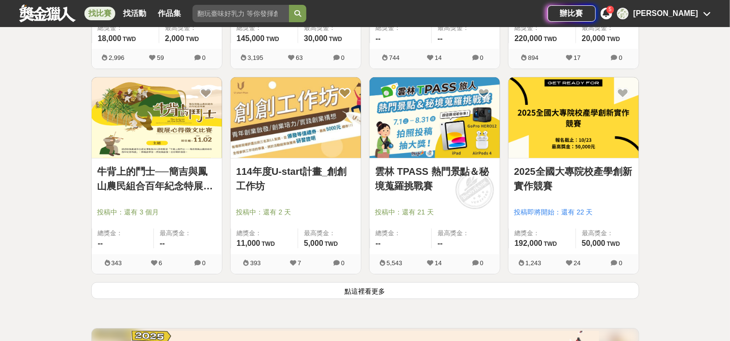
click at [151, 186] on link "牛背上的鬥士──簡吉與鳳山農民組合百年紀念特展觀展心得 徵文比賽" at bounding box center [156, 178] width 119 height 29
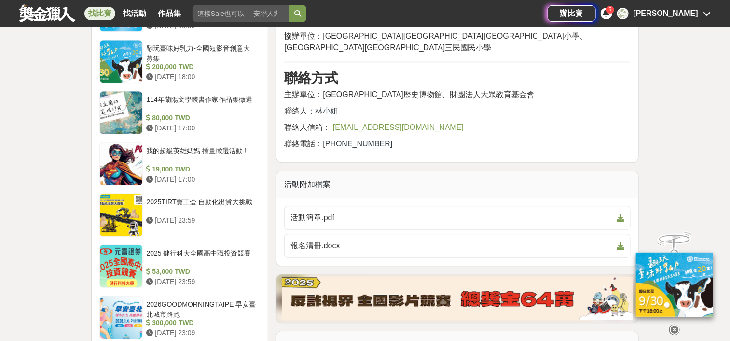
scroll to position [941, 0]
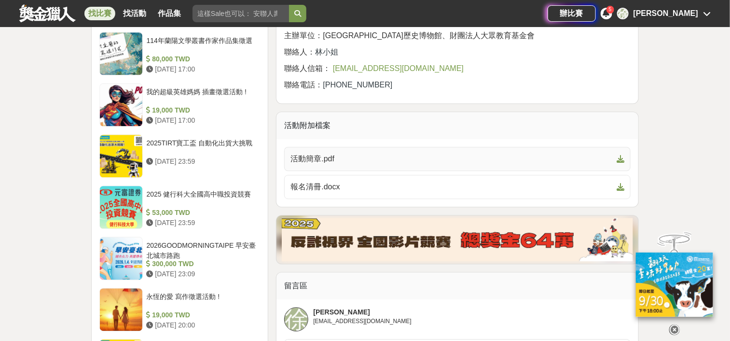
click at [341, 153] on span "活動簡章.pdf" at bounding box center [452, 159] width 322 height 12
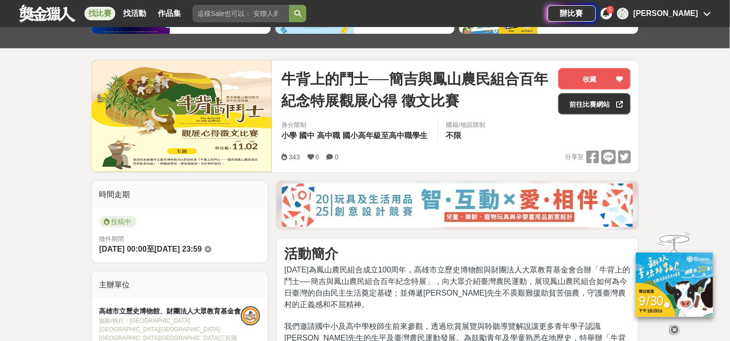
scroll to position [0, 0]
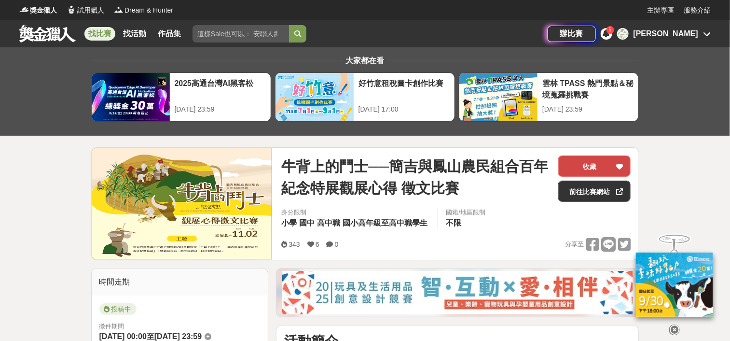
click at [592, 162] on button "收藏" at bounding box center [594, 165] width 72 height 21
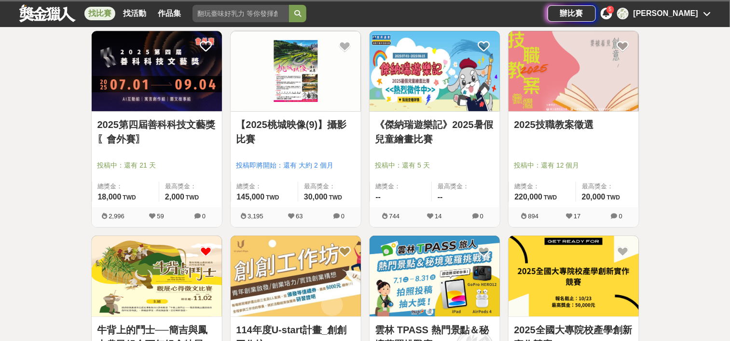
scroll to position [8537, 0]
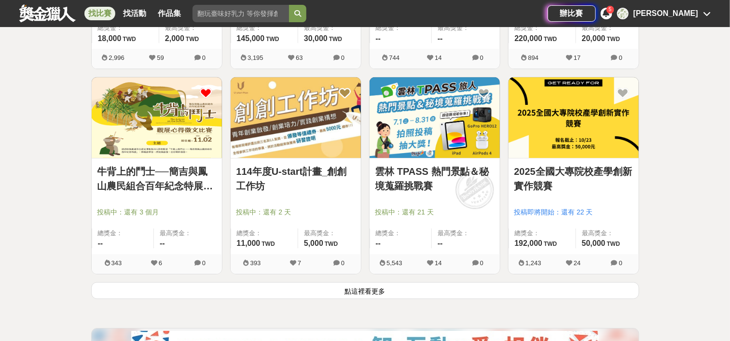
click at [382, 285] on button "點這裡看更多" at bounding box center [365, 290] width 548 height 17
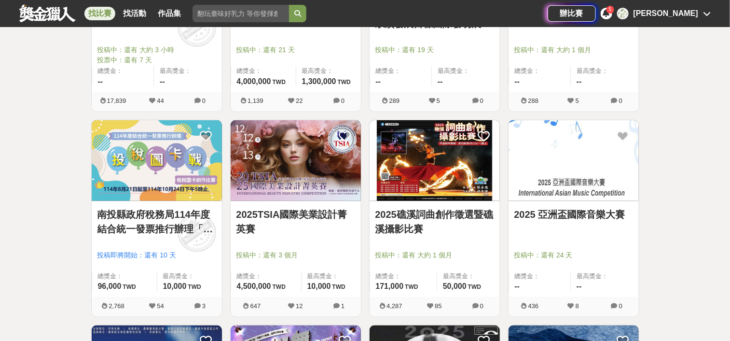
scroll to position [9116, 0]
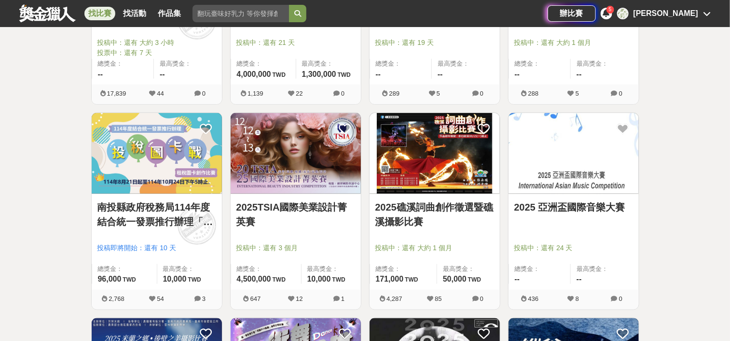
click at [154, 208] on link "南投縣政府稅務局114年度結合統一發票推行辦理「投稅圖卡戰」租稅圖卡創作比賽" at bounding box center [156, 214] width 119 height 29
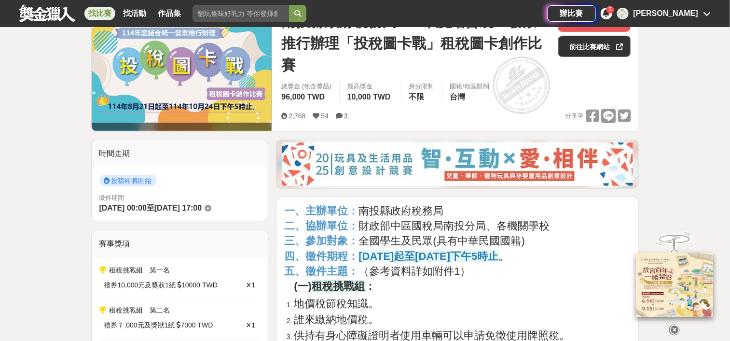
scroll to position [217, 0]
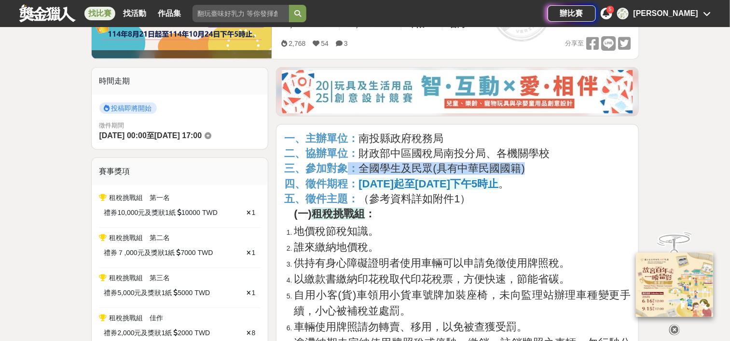
drag, startPoint x: 345, startPoint y: 167, endPoint x: 544, endPoint y: 171, distance: 199.4
click at [544, 171] on h2 "三、參加對象： 全國學生及民眾(具有中華民國國籍)" at bounding box center [457, 168] width 347 height 13
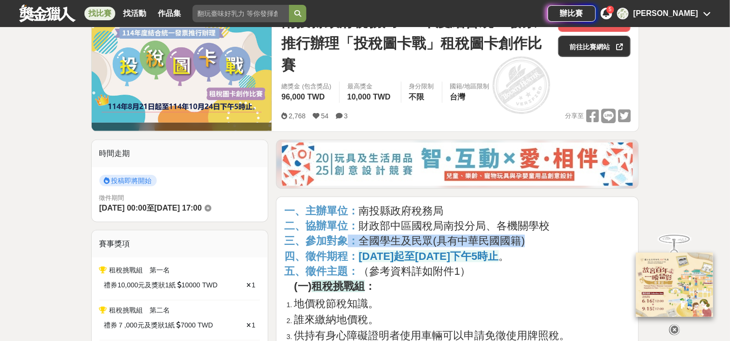
scroll to position [0, 0]
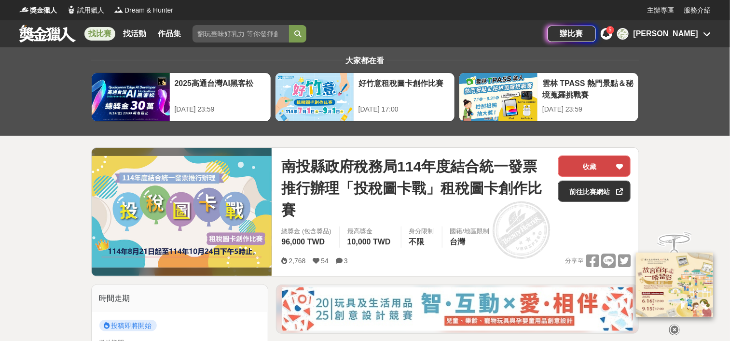
click at [583, 158] on button "收藏" at bounding box center [594, 165] width 72 height 21
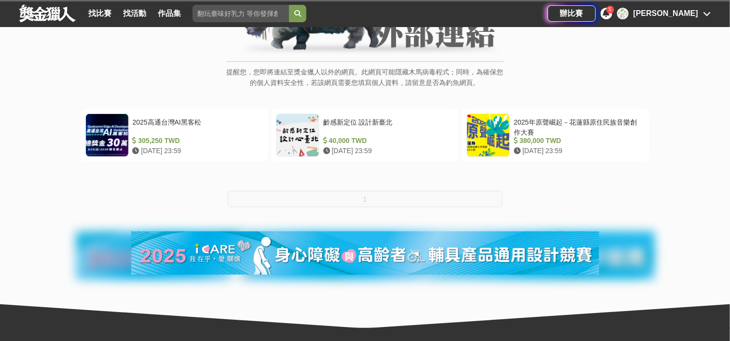
scroll to position [145, 0]
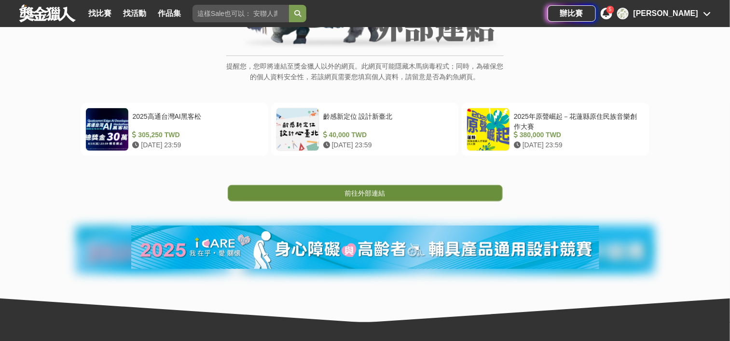
click at [366, 189] on span "前往外部連結" at bounding box center [365, 193] width 41 height 8
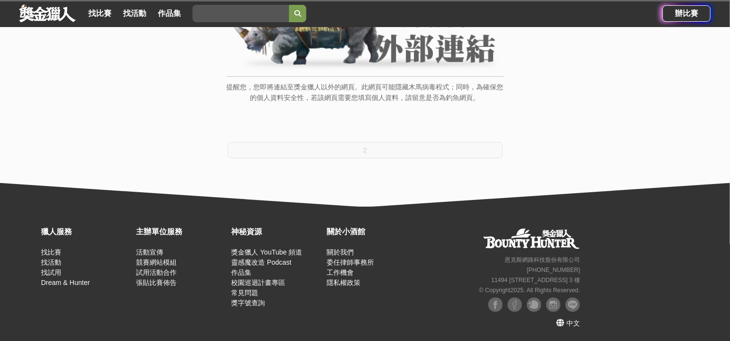
scroll to position [125, 0]
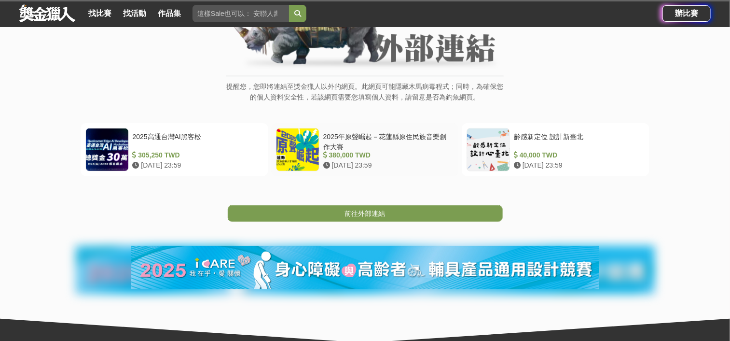
click at [326, 148] on div "2025年原聲崛起－花蓮縣原住民族音樂創作大賽" at bounding box center [386, 141] width 127 height 18
